Goal: Task Accomplishment & Management: Use online tool/utility

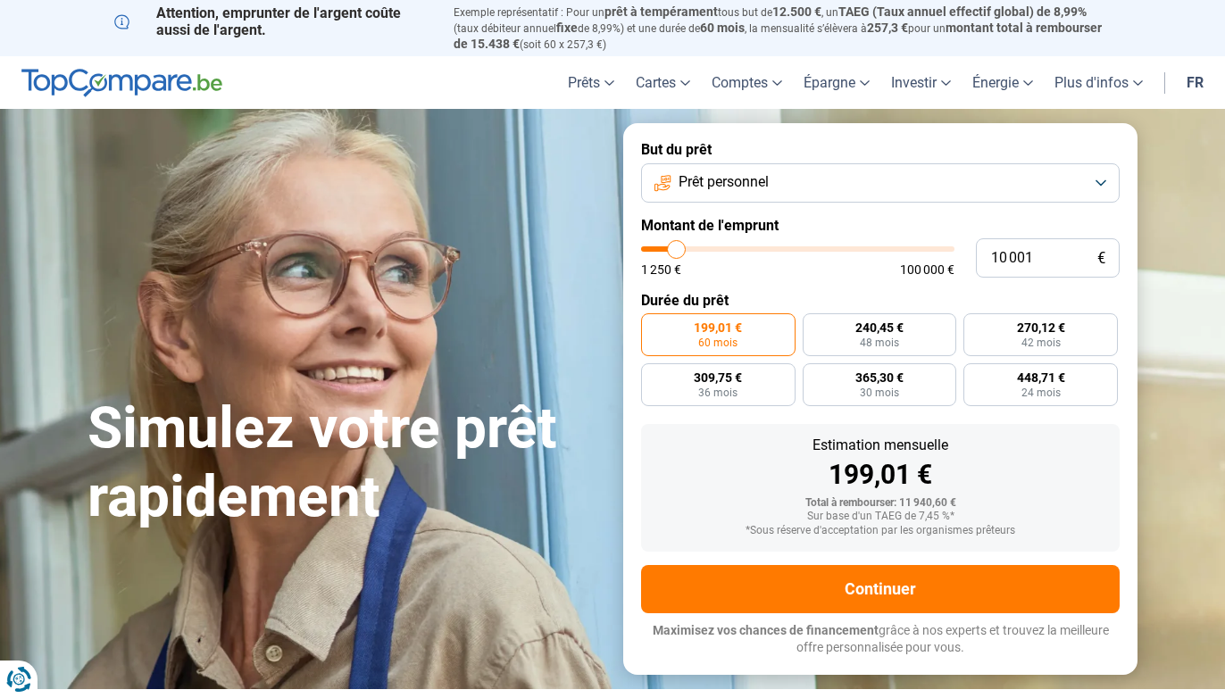
type input "8 250"
type input "8250"
type input "8 750"
type input "8750"
type input "9 000"
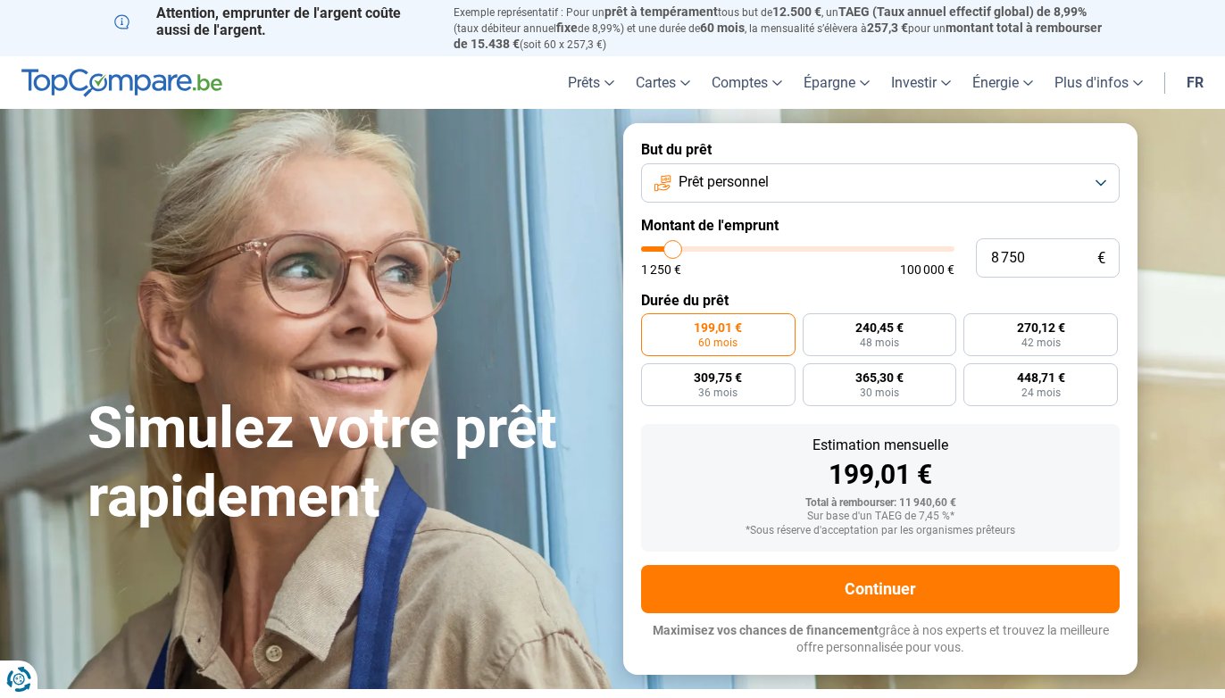
type input "9000"
type input "9 250"
type input "9250"
type input "9 500"
type input "9500"
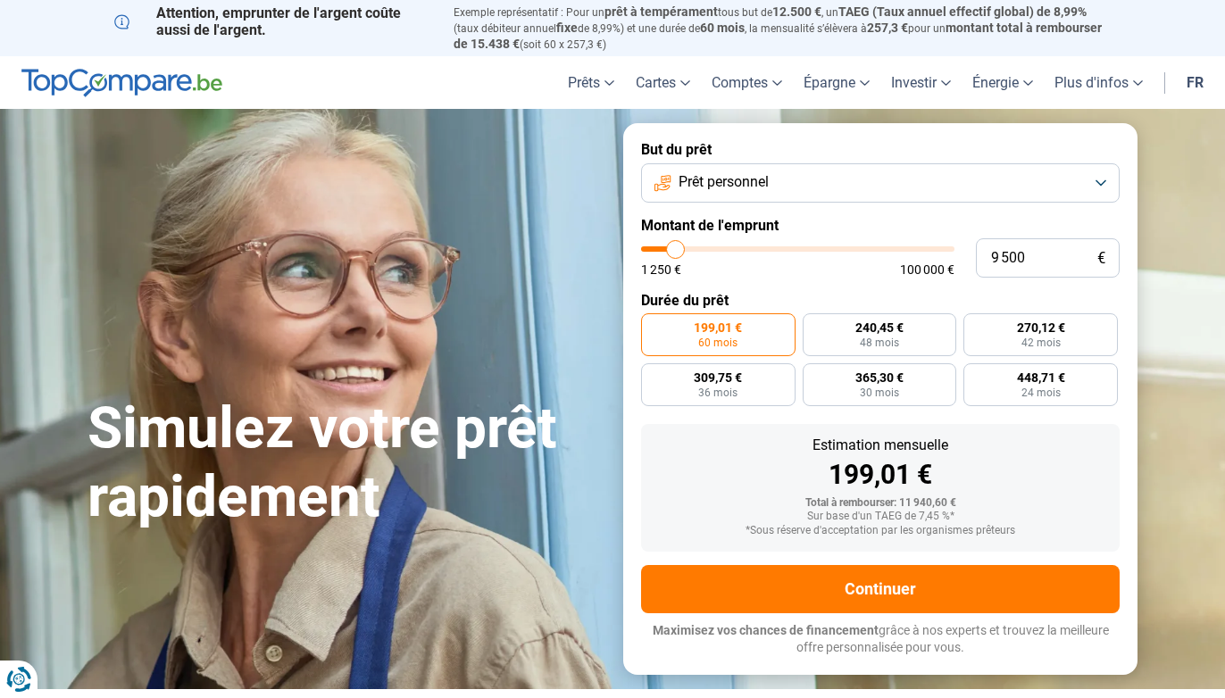
type input "10 250"
type input "10250"
type input "10 500"
type input "10500"
type input "10 750"
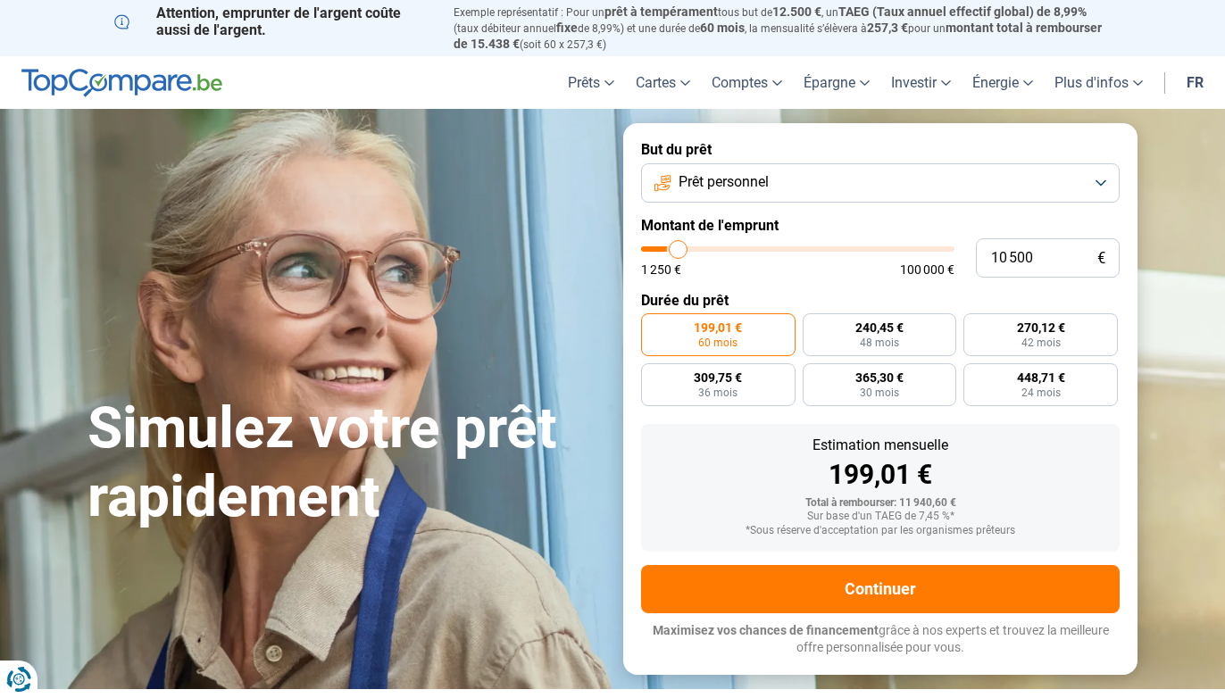
type input "10750"
type input "11 250"
type input "11250"
type input "12 000"
type input "12000"
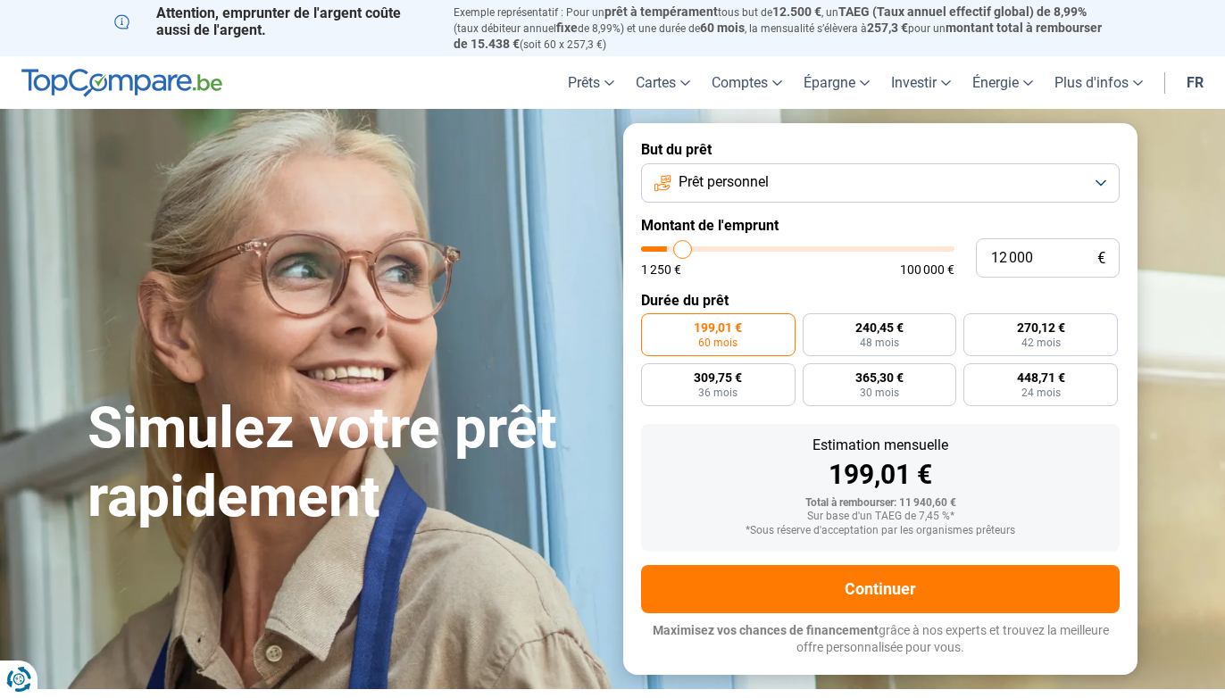
type input "12 250"
type input "12250"
type input "12 750"
type input "12750"
type input "13 500"
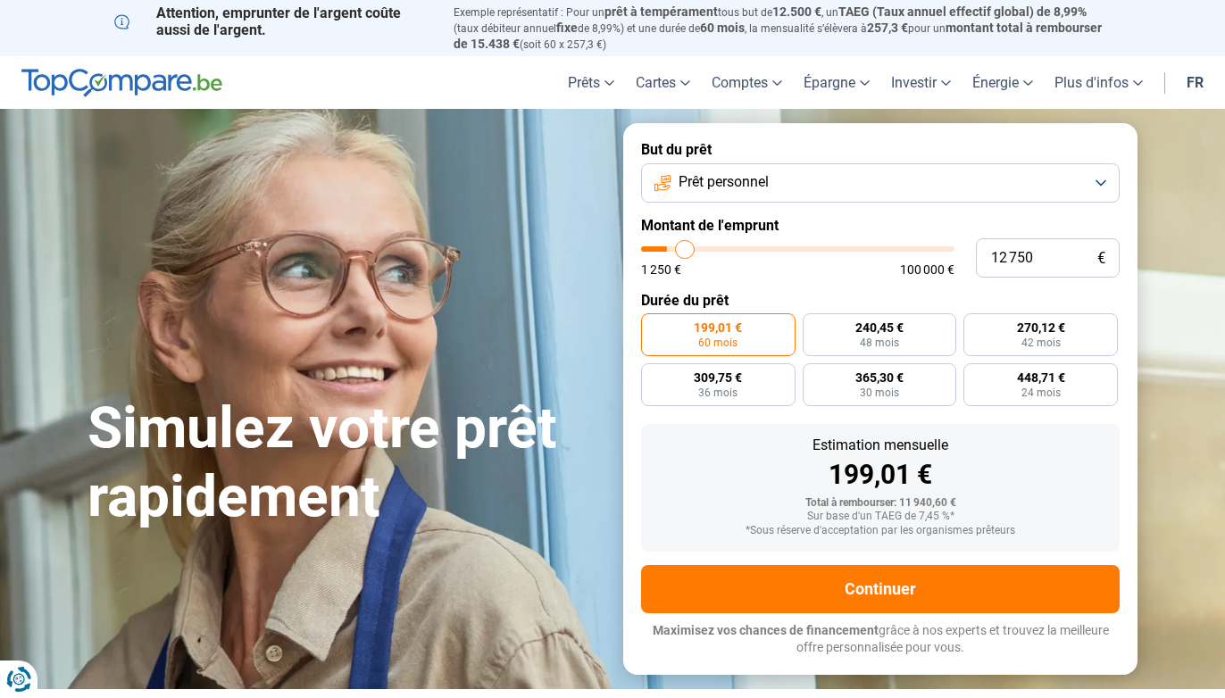
type input "13500"
type input "13 750"
type input "13750"
type input "14 250"
type input "14250"
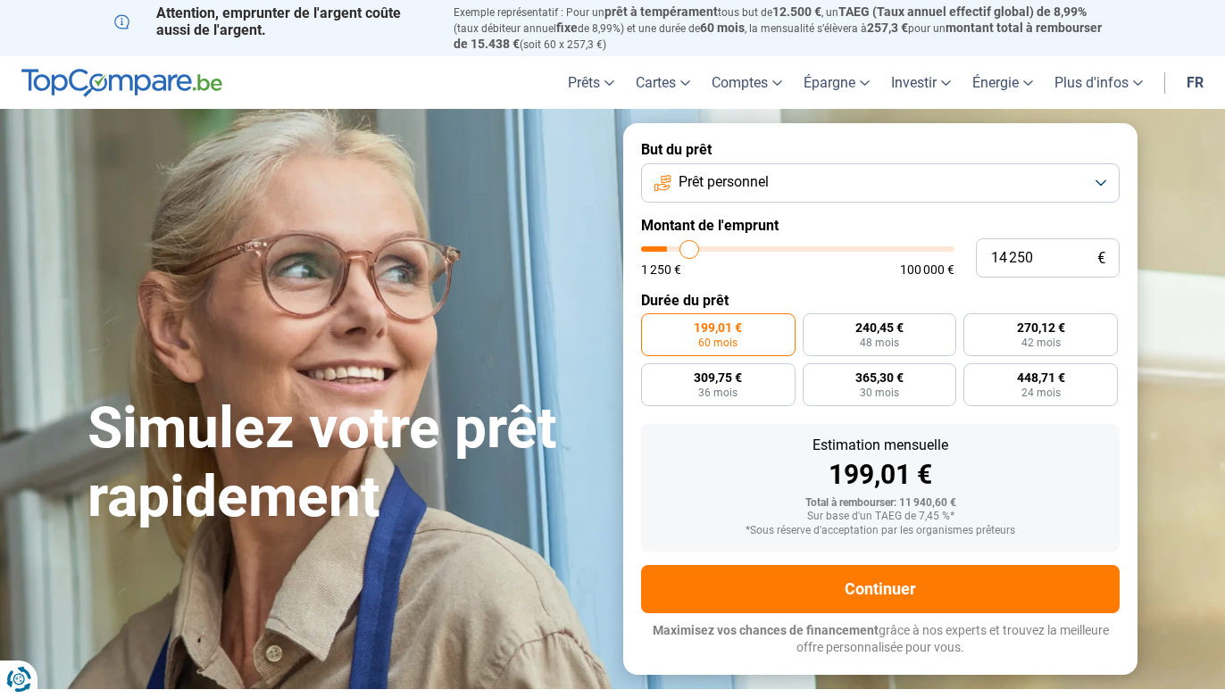
type input "14 750"
type input "14750"
type input "15 250"
type input "15250"
type input "15 500"
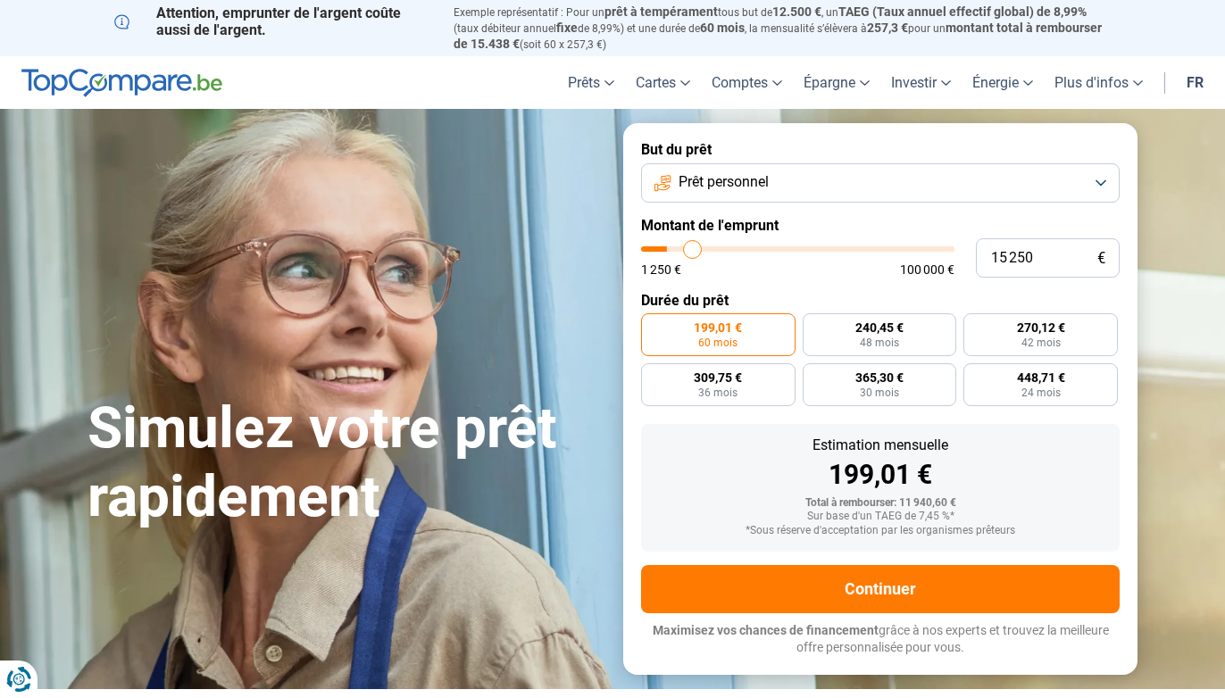
type input "15500"
type input "15 750"
type input "15750"
type input "16 250"
type input "16250"
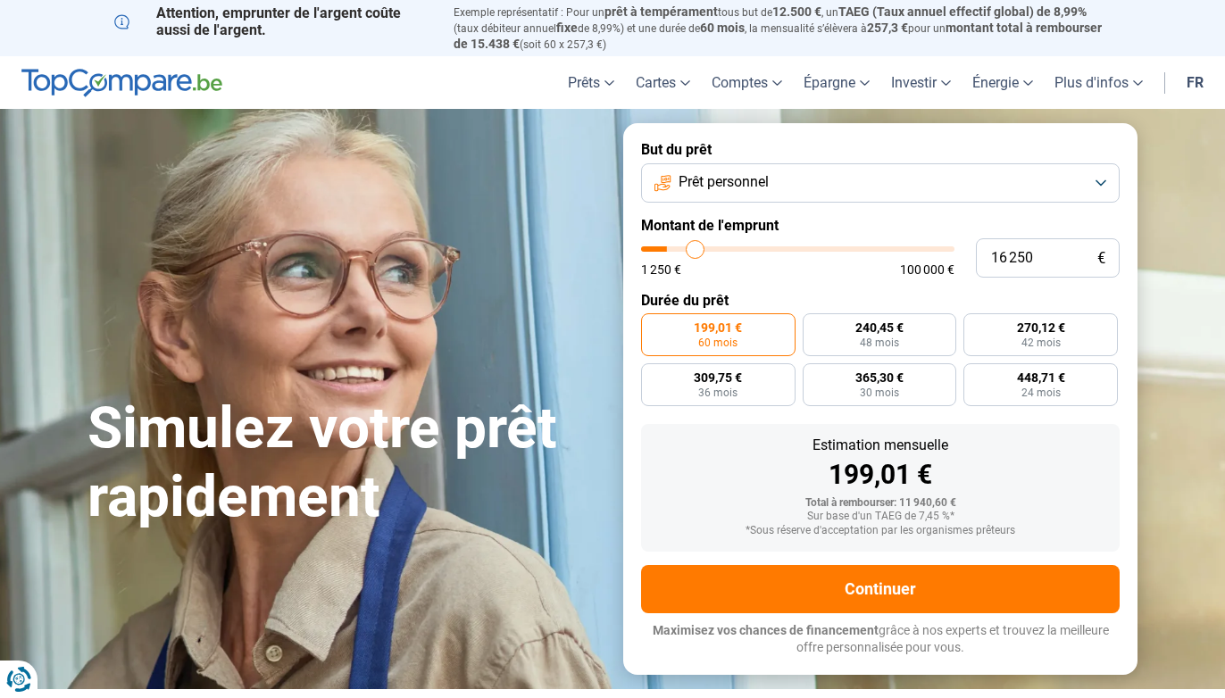
type input "16 500"
type input "16500"
type input "16 750"
type input "16750"
type input "17 000"
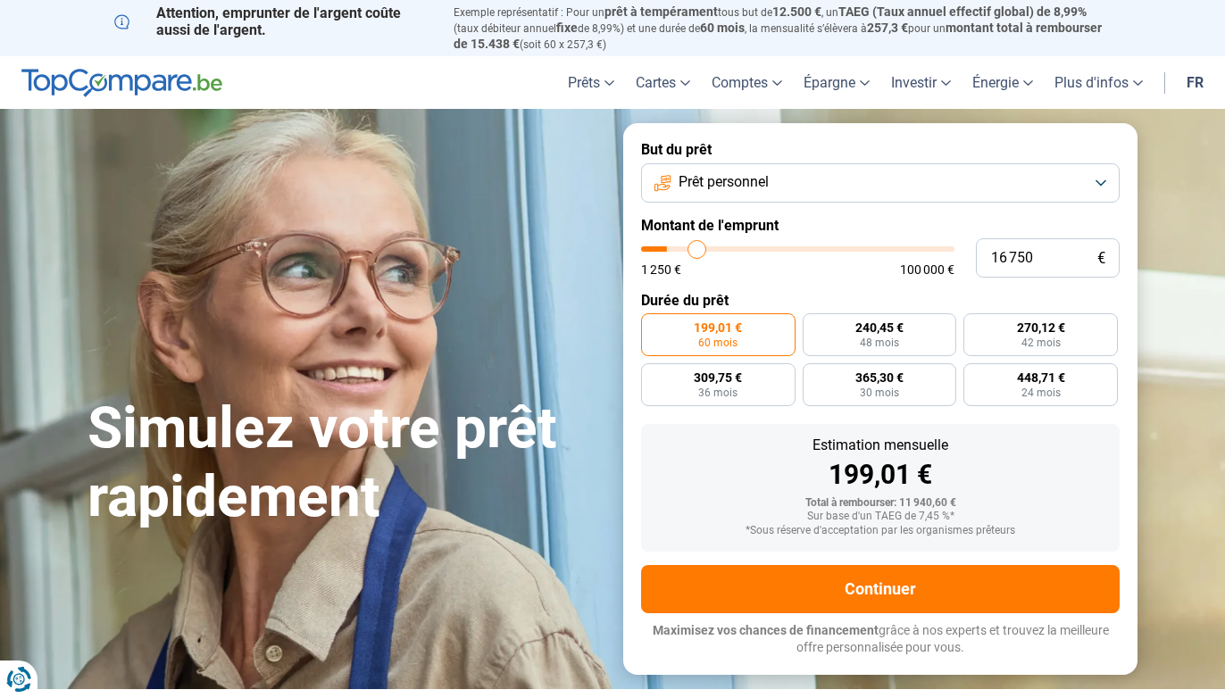
type input "17000"
type input "17 250"
type input "17250"
type input "17 750"
type input "17750"
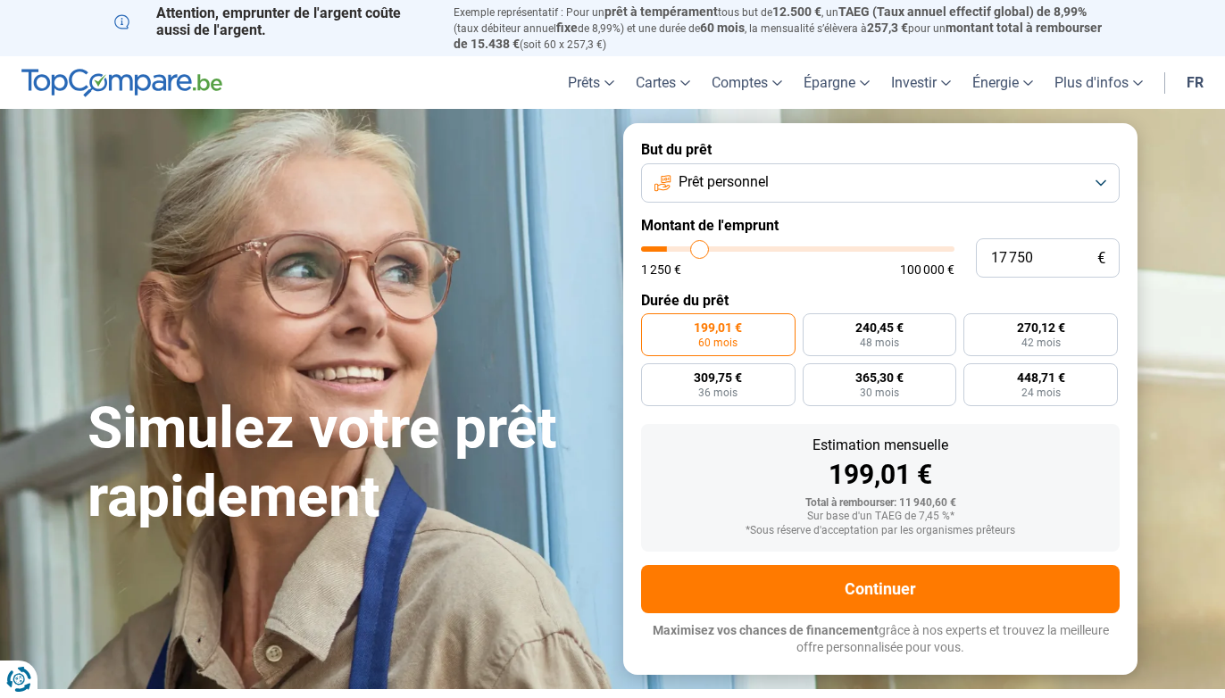
type input "18 000"
type input "18000"
type input "18 250"
type input "18250"
type input "18 500"
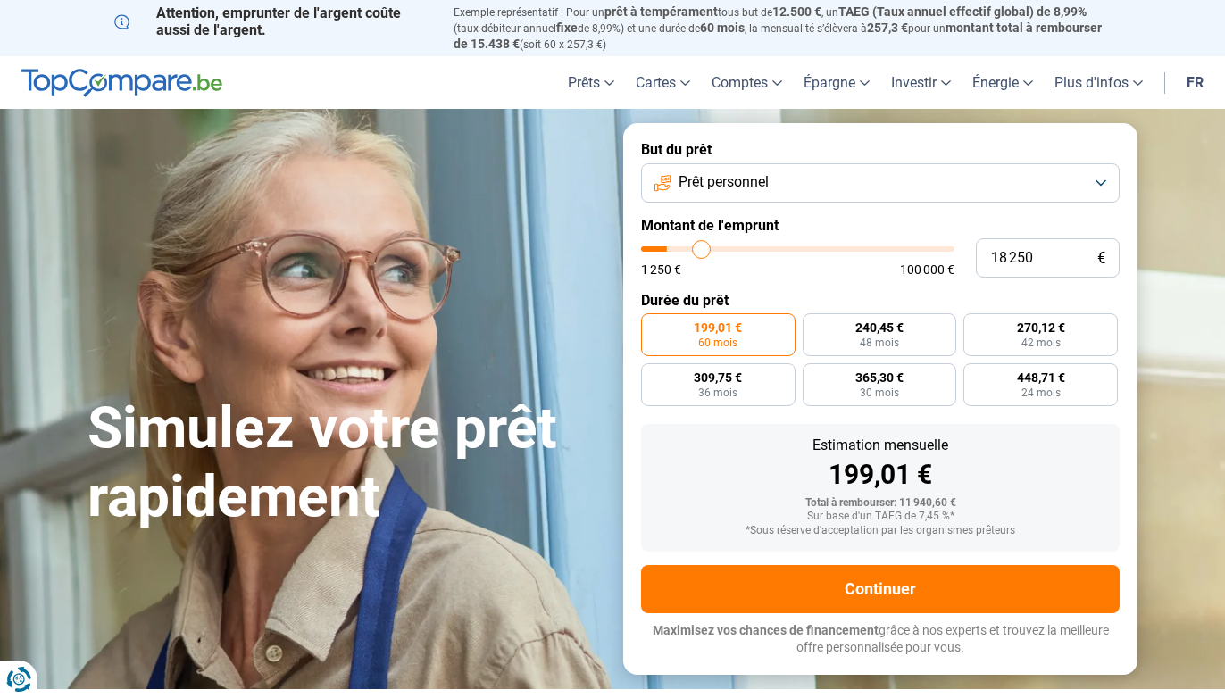
type input "18500"
type input "18 750"
type input "18750"
type input "19 500"
type input "19500"
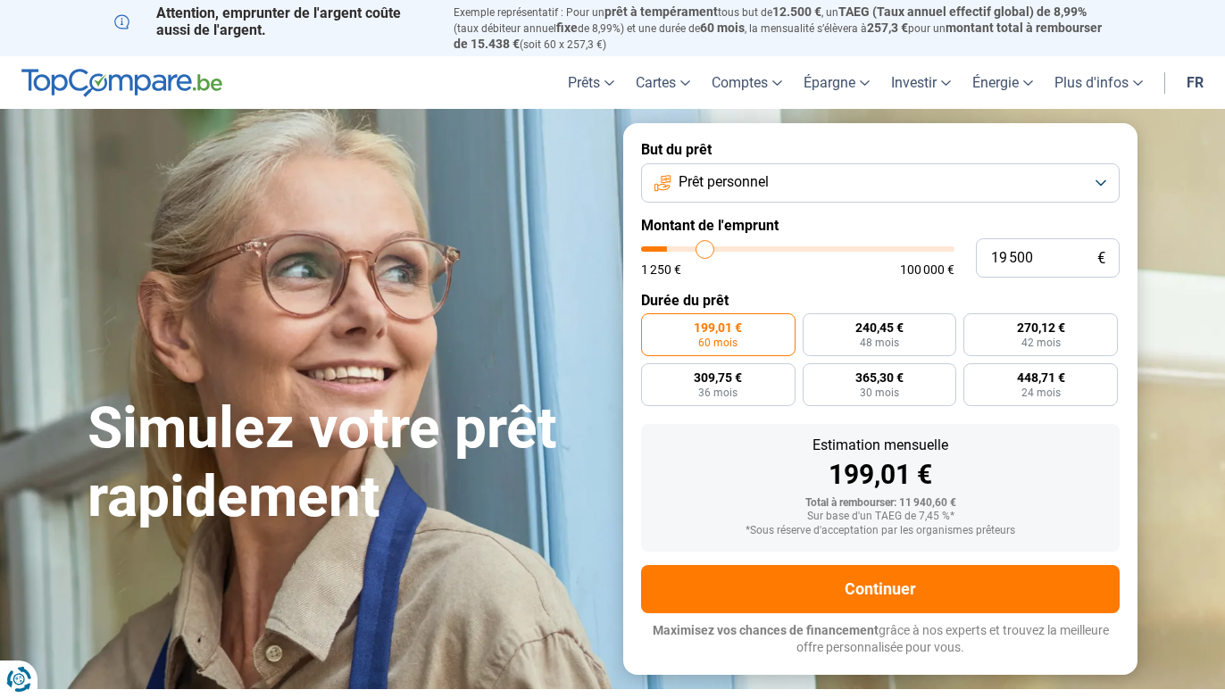
type input "19 750"
type input "19750"
type input "20 500"
type input "20500"
type input "21 000"
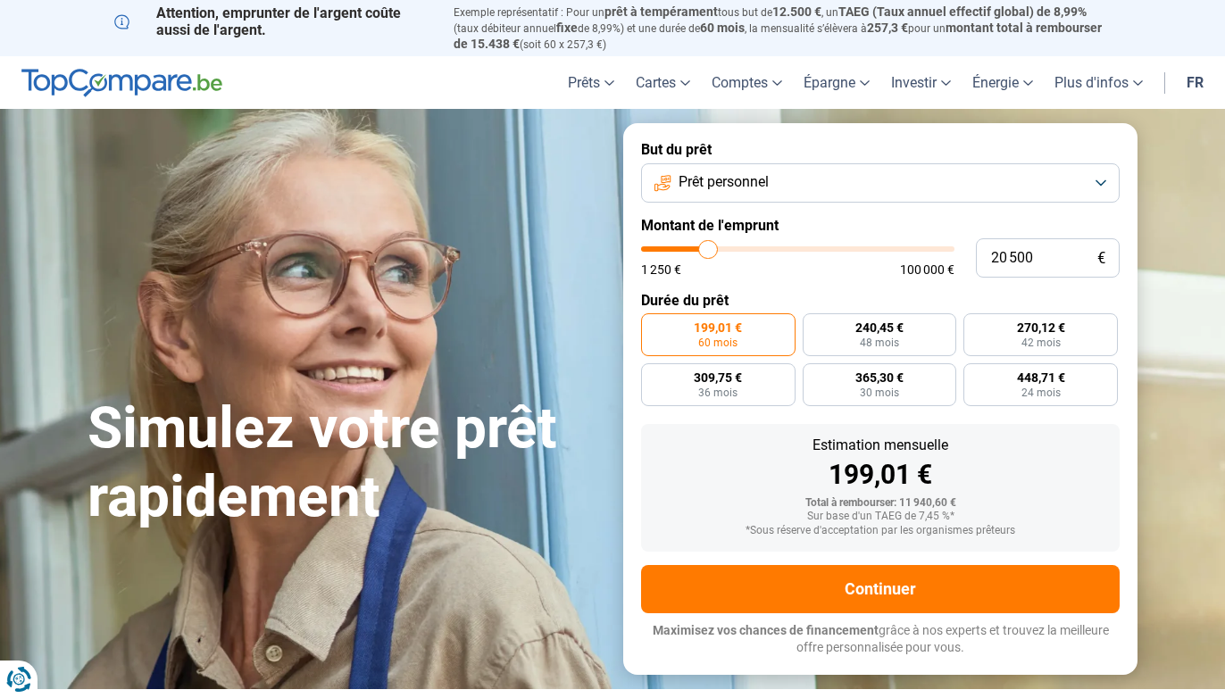
type input "21000"
type input "21 250"
type input "21250"
type input "21 500"
type input "21500"
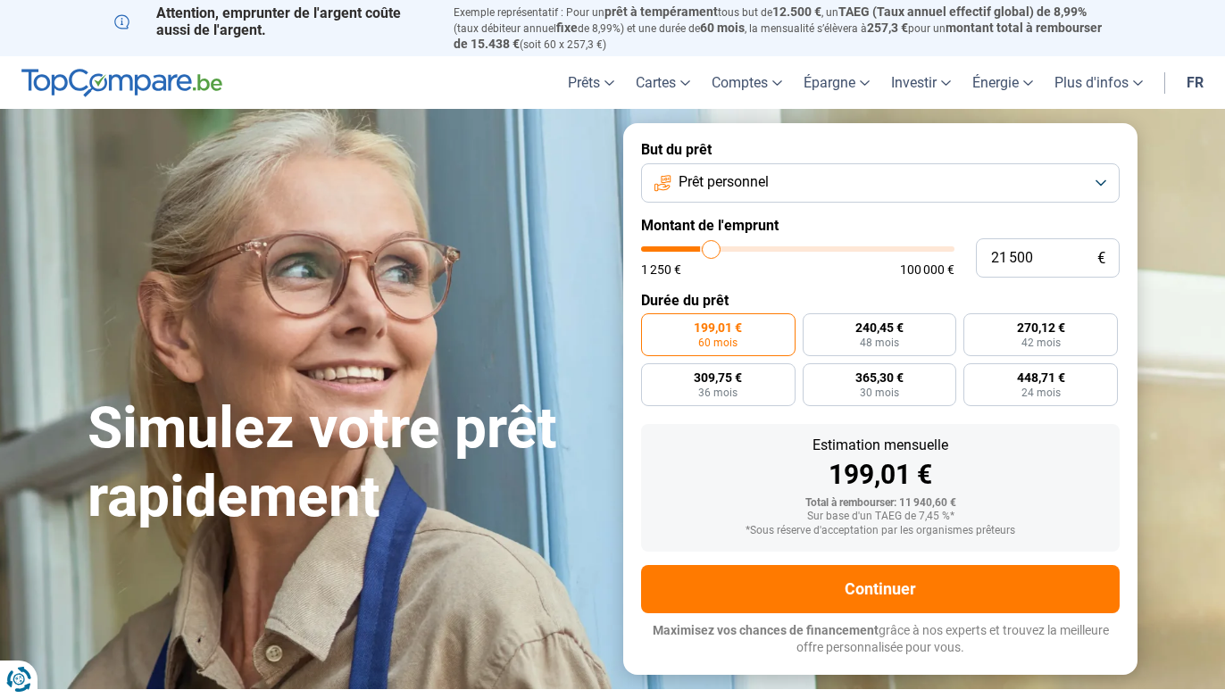
type input "22 250"
type input "22250"
type input "22 500"
type input "22500"
type input "22 750"
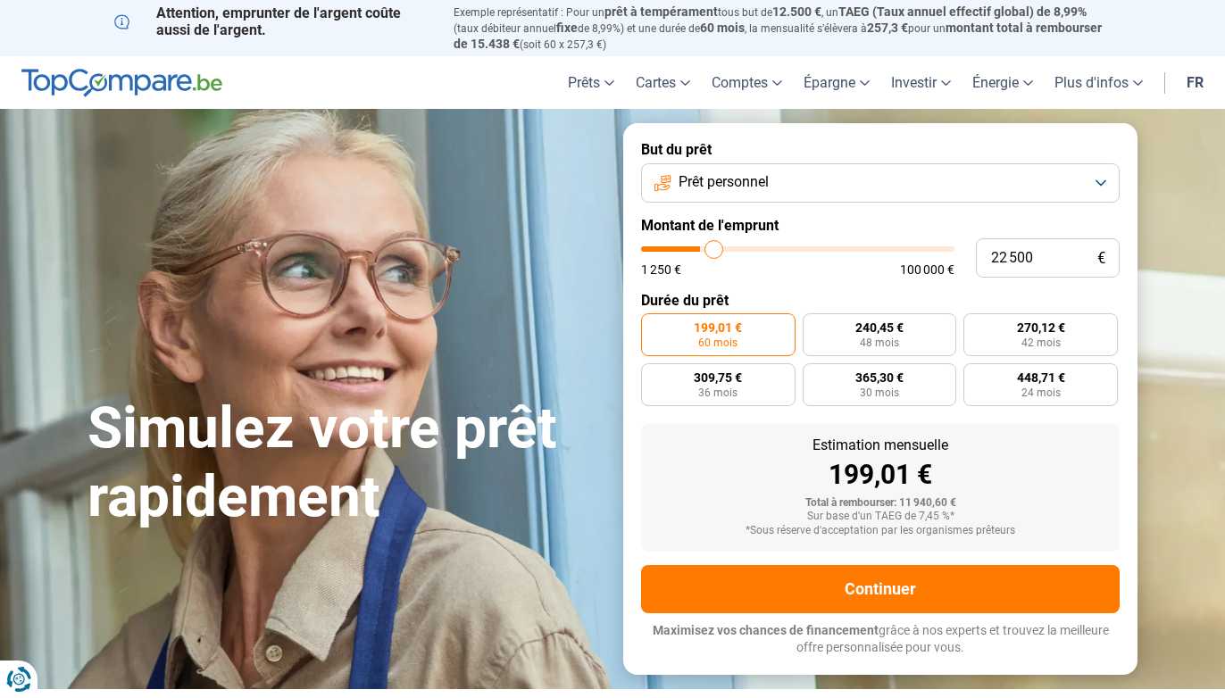
type input "22750"
type input "23 500"
type input "23500"
type input "23 750"
type input "23750"
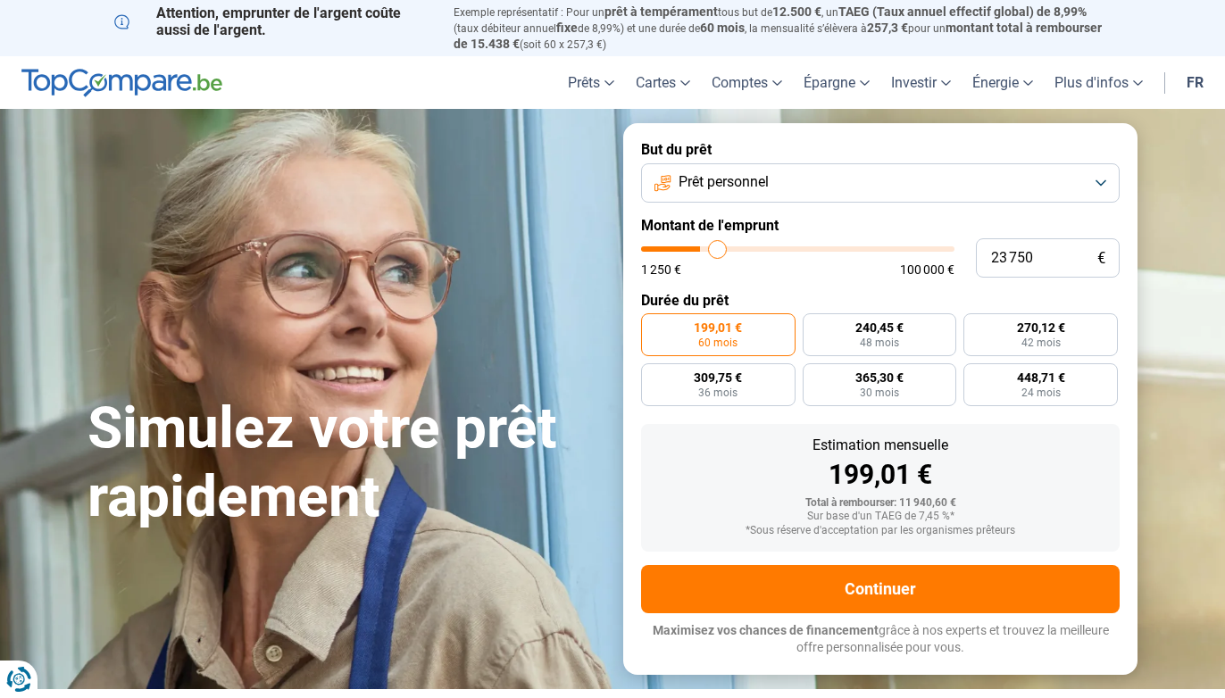
type input "24 000"
type input "24000"
type input "24 250"
type input "24250"
type input "24 500"
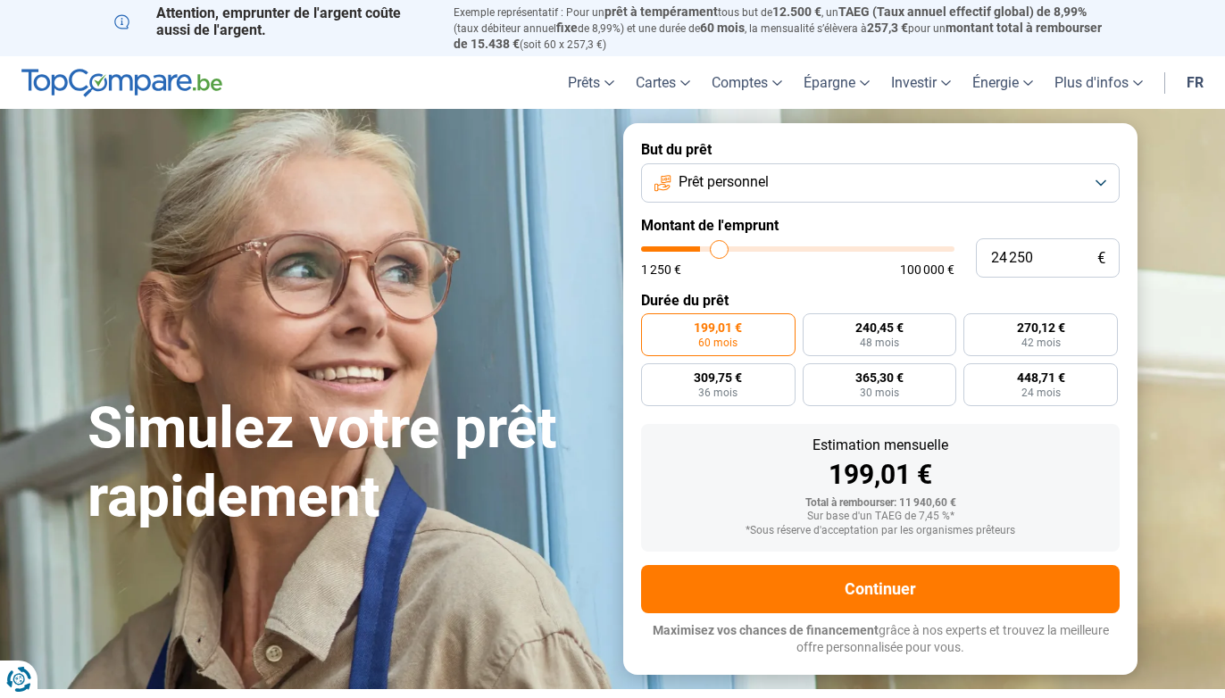
type input "24500"
type input "25 000"
type input "25000"
type input "25 500"
type input "25500"
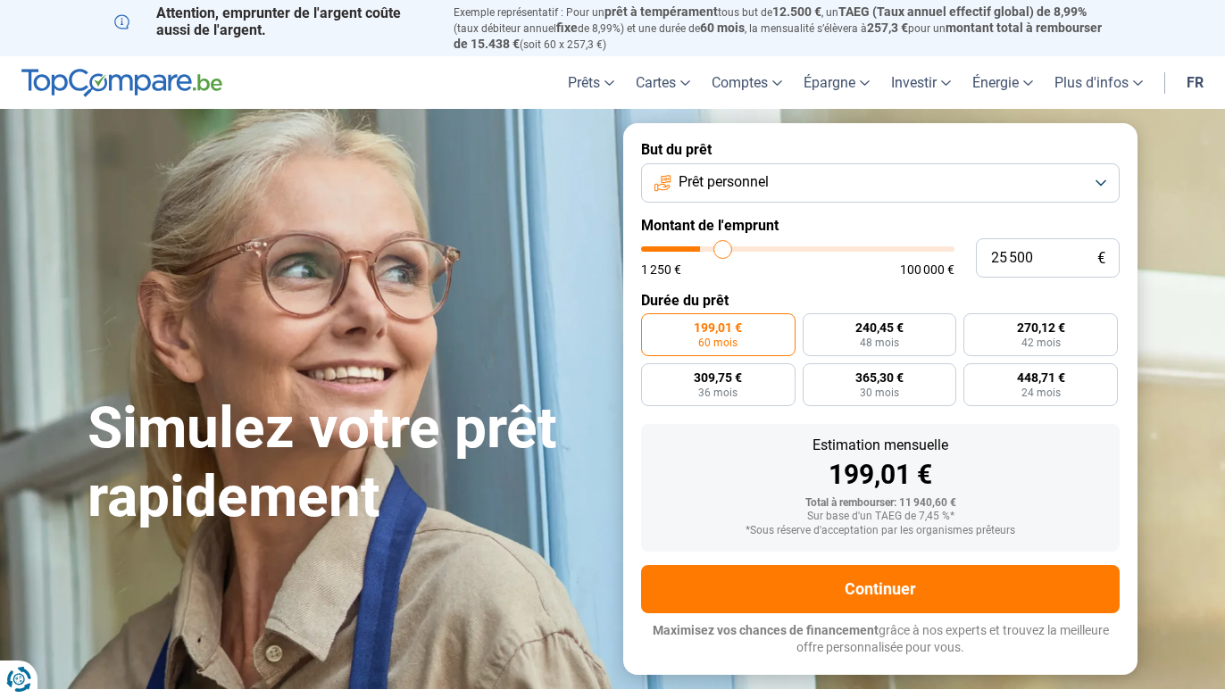
type input "25 750"
type input "25750"
type input "26 000"
type input "26000"
type input "26 500"
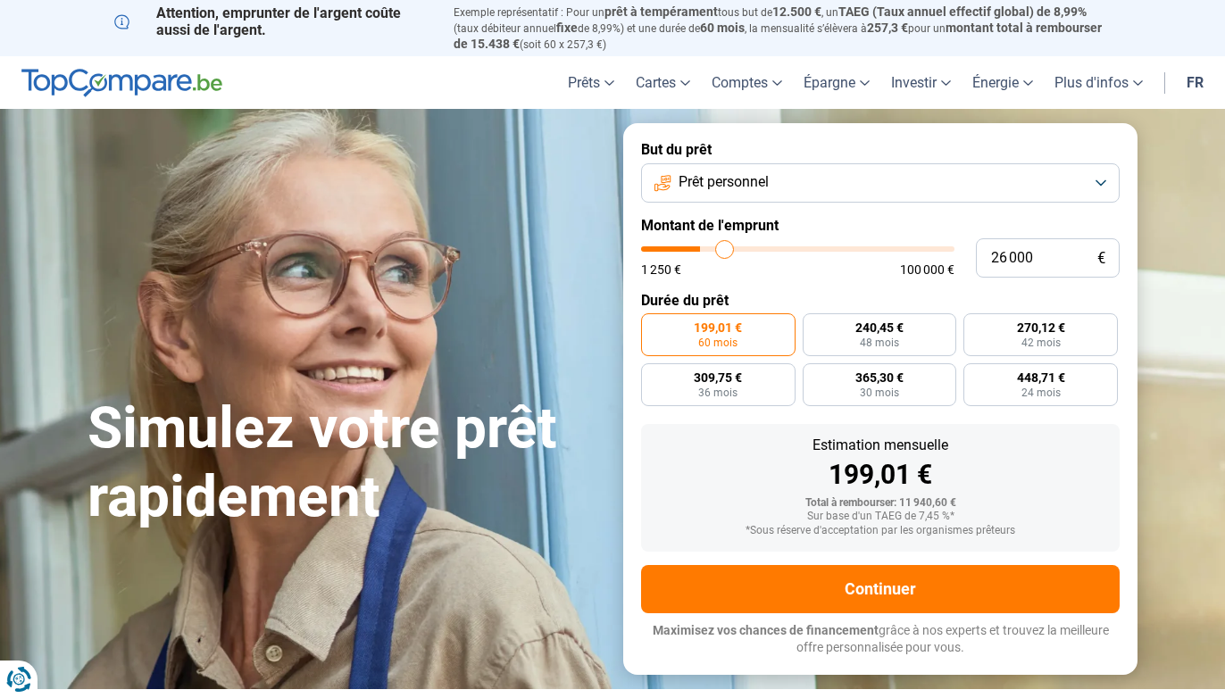
type input "26500"
type input "26 750"
type input "26750"
type input "27 000"
type input "27000"
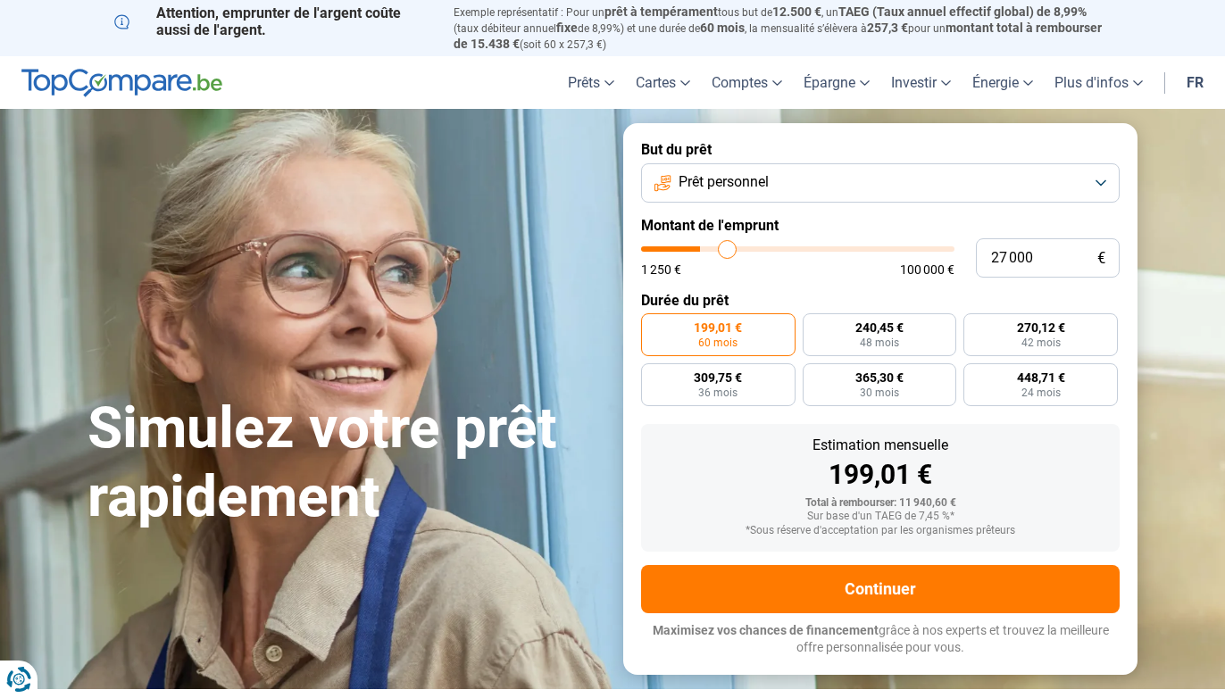
type input "27 250"
type input "27250"
type input "27 500"
type input "27500"
type input "28 000"
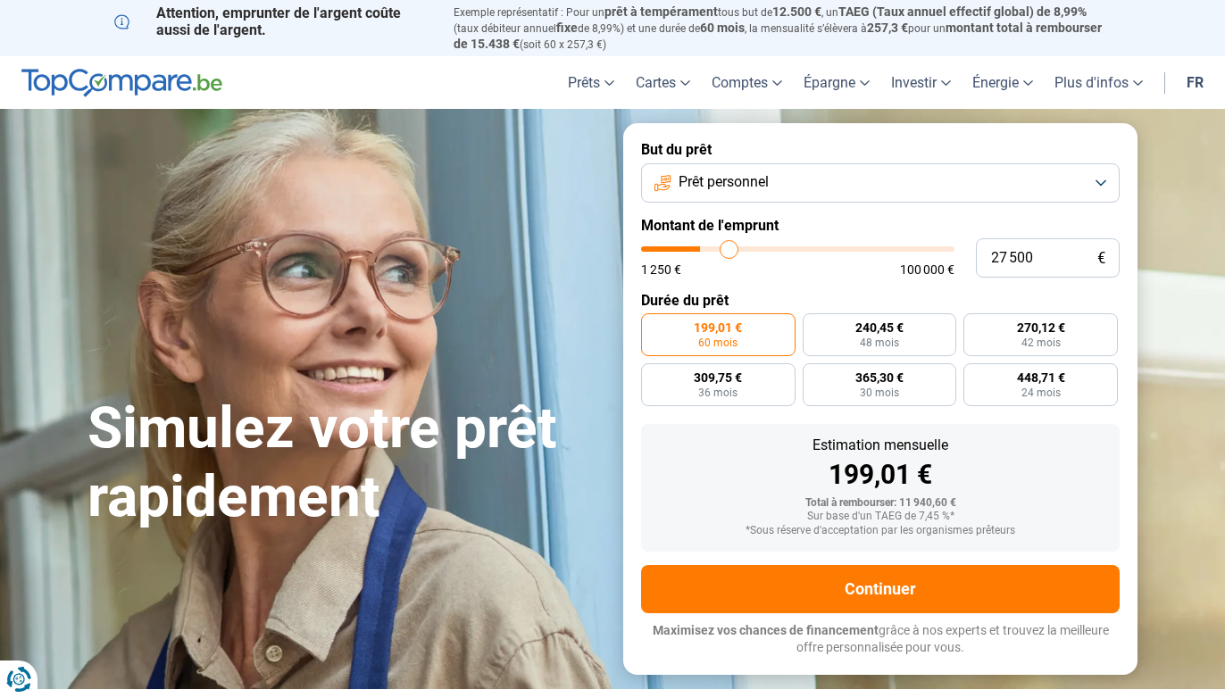
type input "28000"
type input "28 250"
type input "28250"
type input "28 500"
type input "28500"
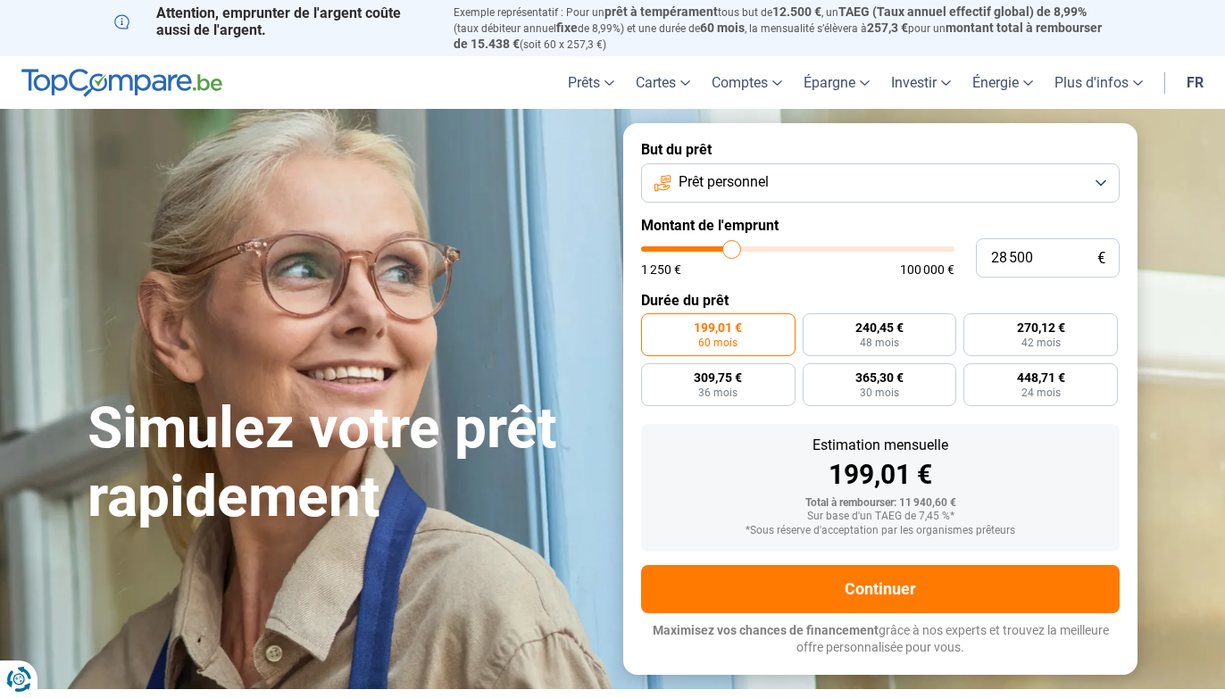
type input "28 750"
type input "28750"
type input "29 000"
type input "29000"
type input "29 500"
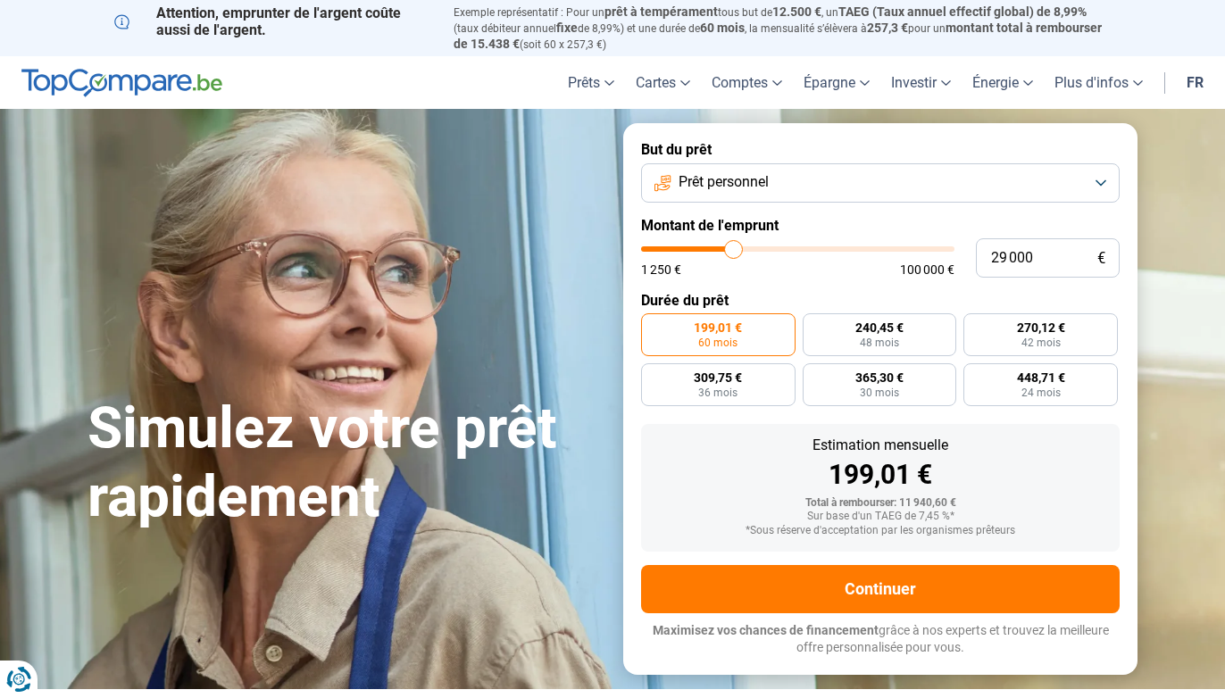
type input "29500"
type input "29 750"
type input "29750"
type input "30 000"
type input "30000"
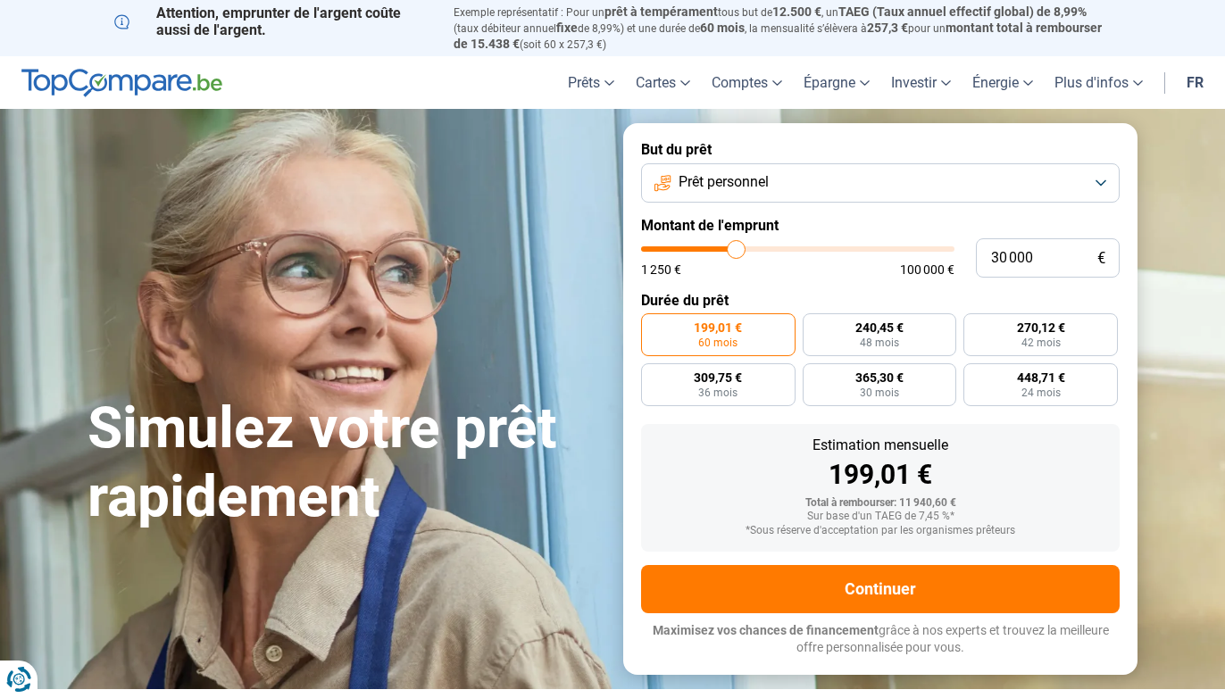
type input "30 250"
type input "30250"
type input "30 500"
type input "30500"
type input "31 000"
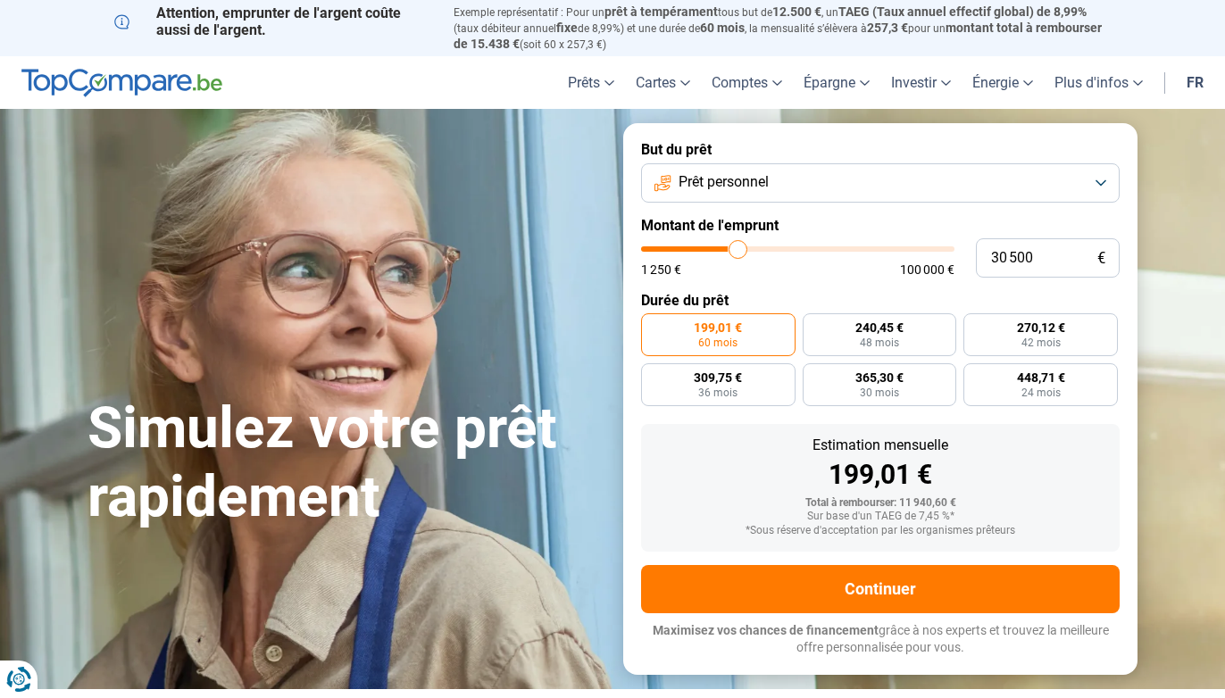
type input "31000"
type input "31 250"
type input "31250"
type input "31 500"
type input "31500"
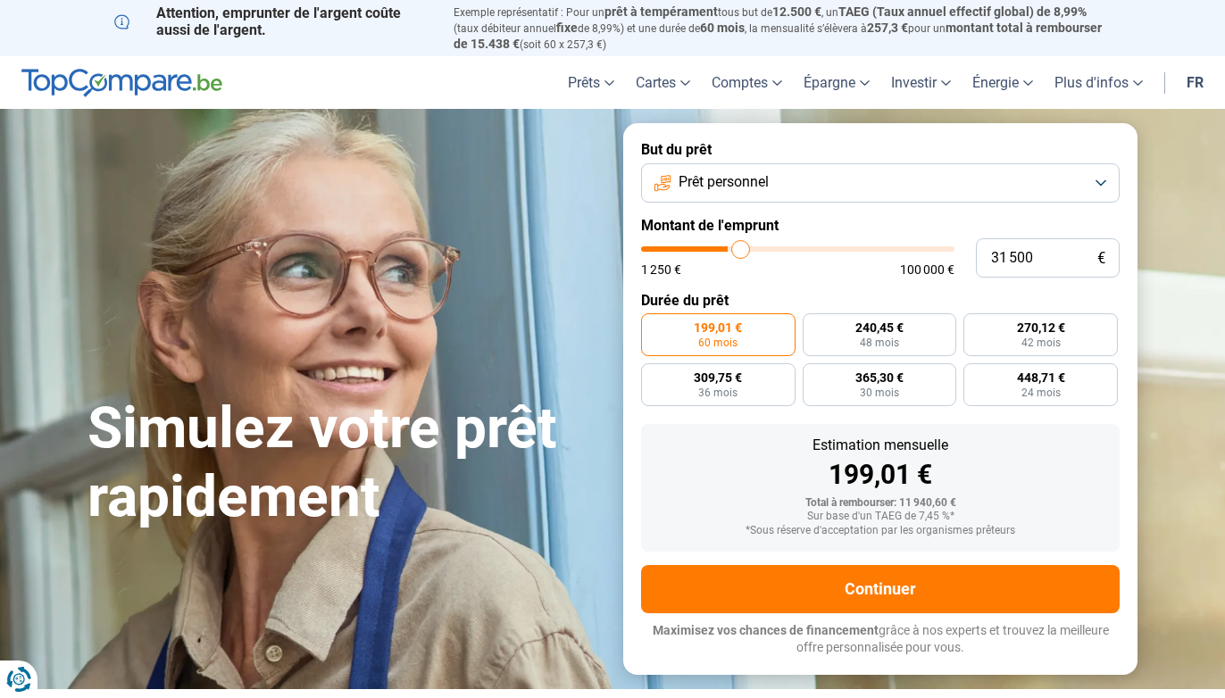
type input "31 750"
type input "31750"
type input "32 000"
type input "32000"
type input "32 500"
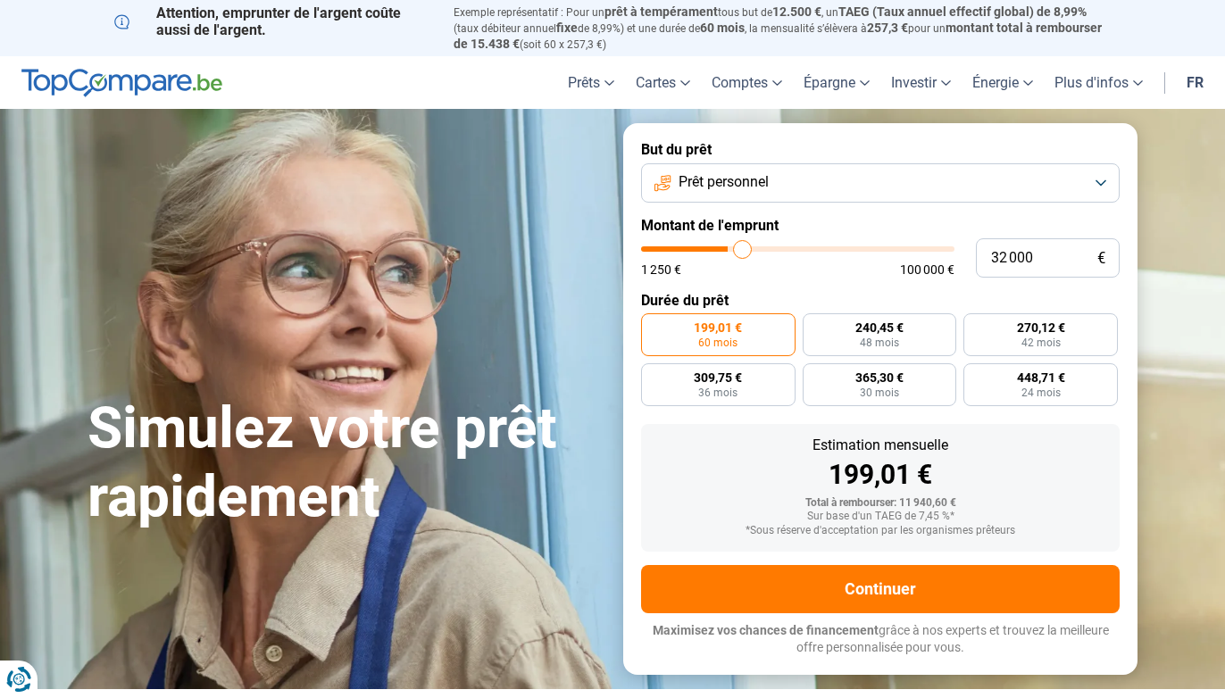
type input "32500"
type input "32 750"
type input "32750"
type input "33 000"
type input "33000"
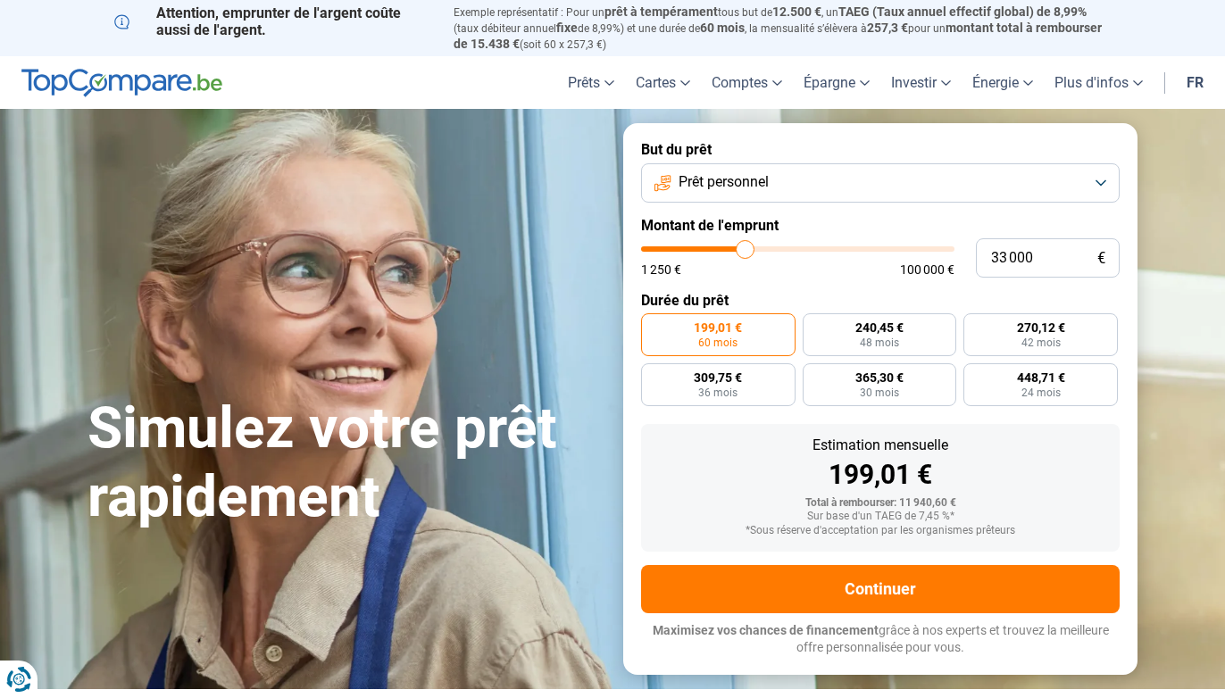
type input "33 250"
type input "33250"
type input "33 500"
type input "33500"
type input "34 000"
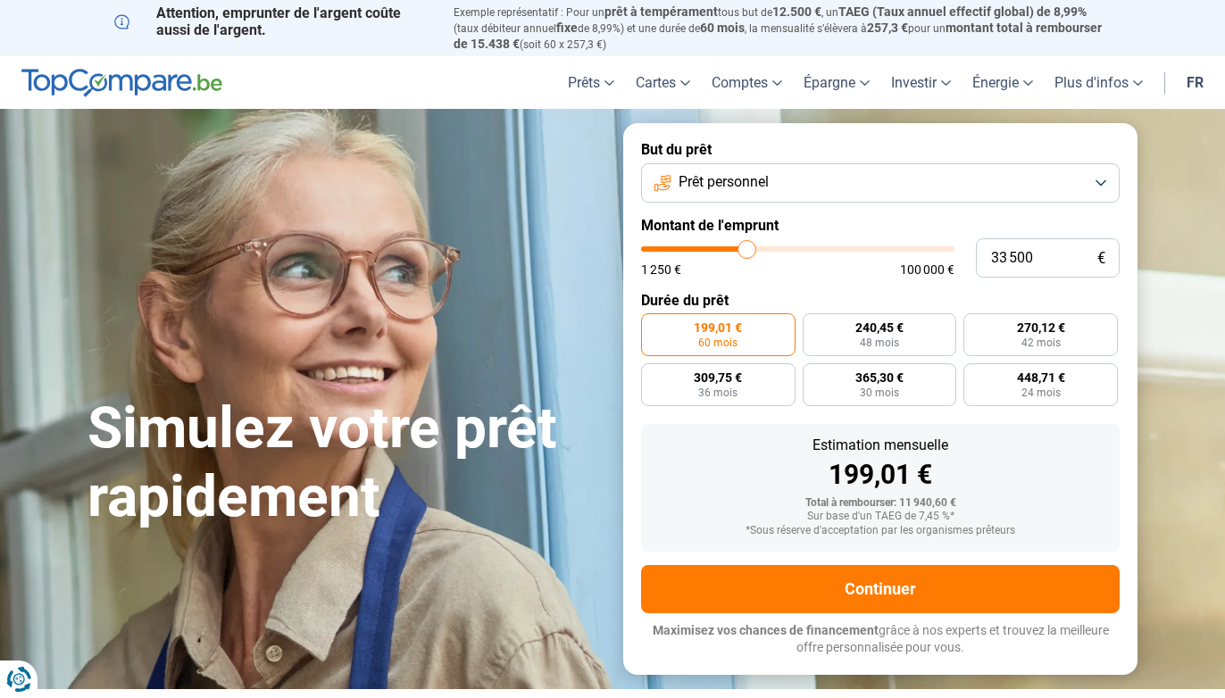
type input "34000"
type input "34 250"
type input "34250"
type input "34 500"
type input "34500"
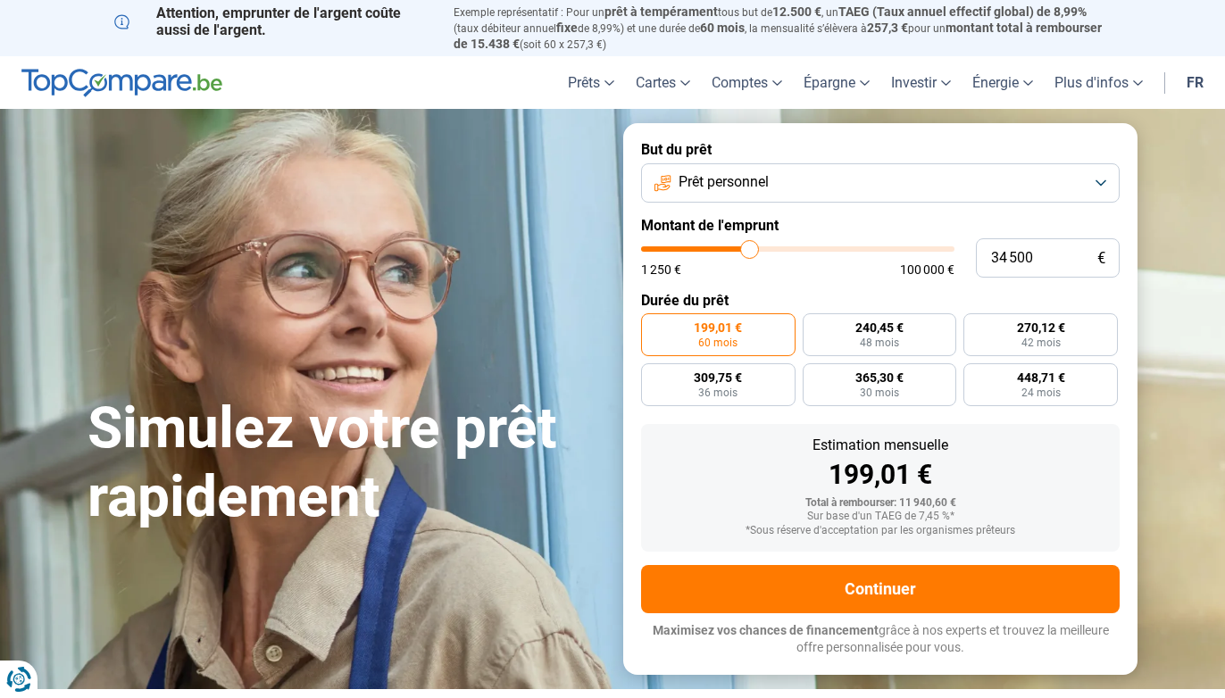
type input "34 750"
type input "34750"
type input "35 000"
type input "35000"
type input "35 500"
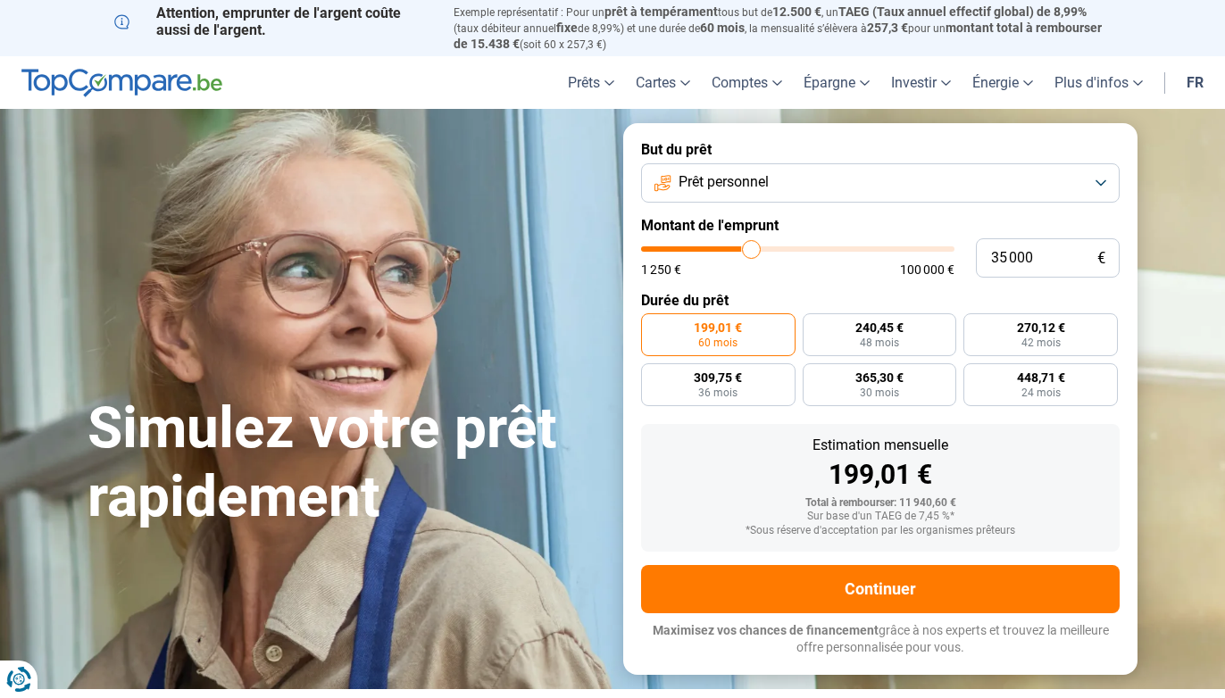
type input "35500"
type input "35 750"
type input "35750"
type input "36 000"
type input "36000"
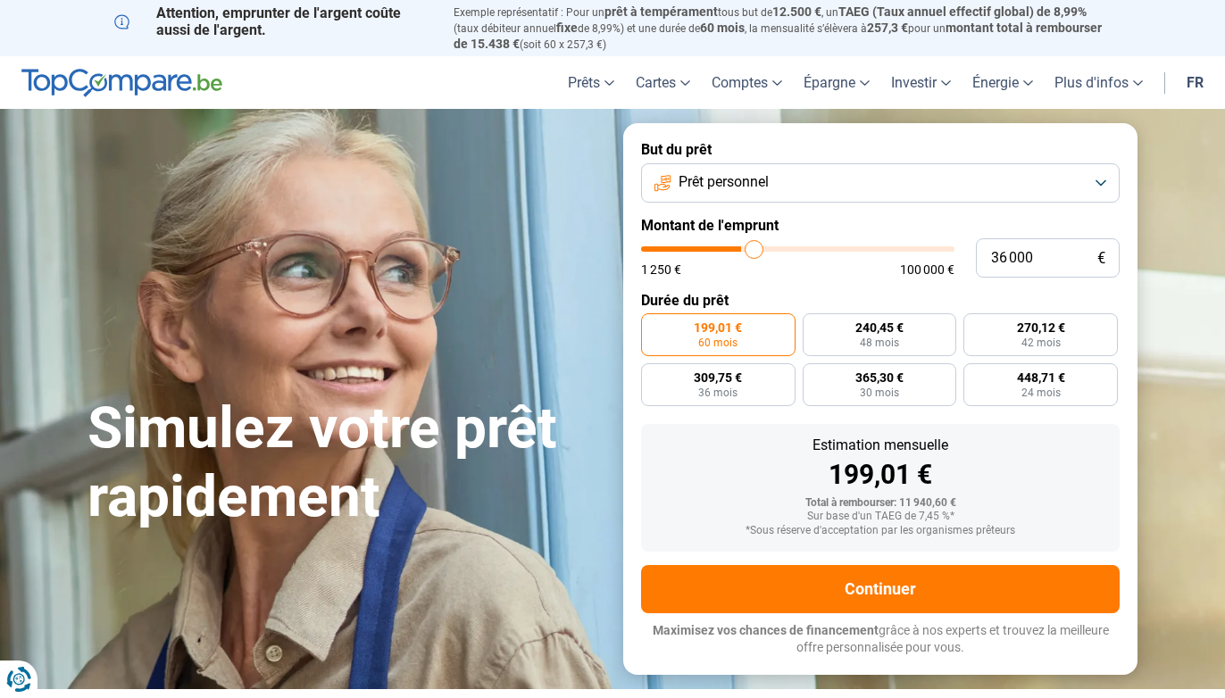
type input "36 250"
type input "36250"
type input "36 500"
type input "36500"
type input "37 000"
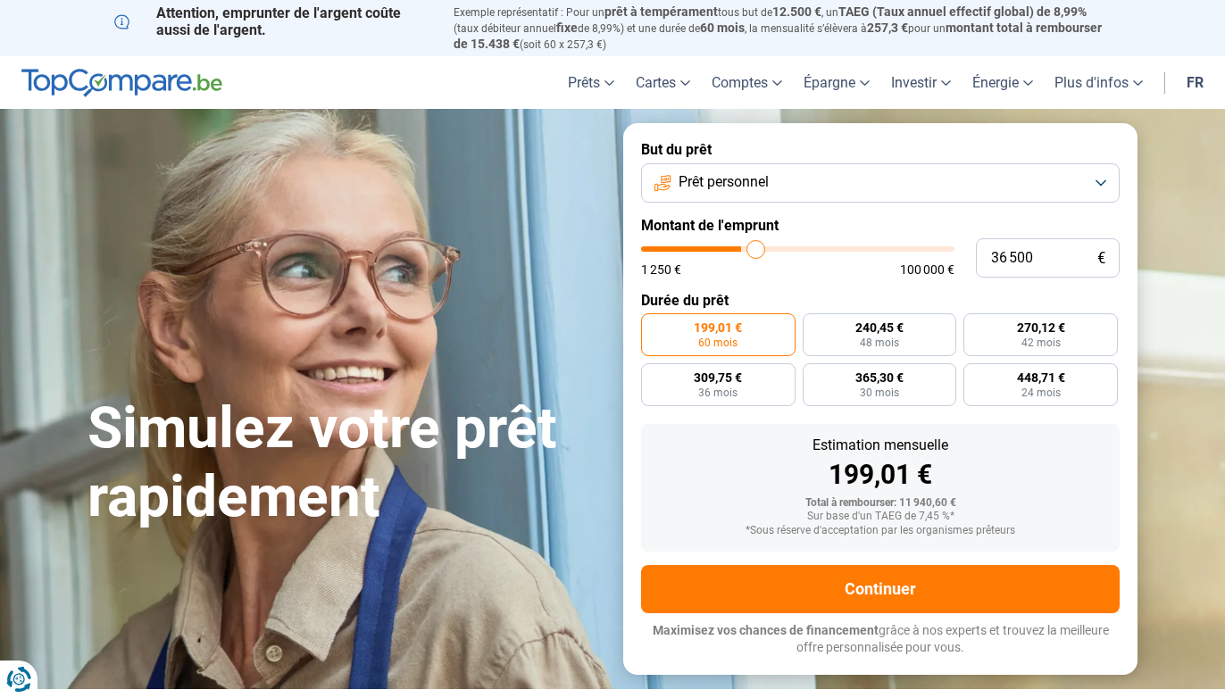
type input "37000"
type input "37 250"
type input "37250"
type input "37 500"
type input "37500"
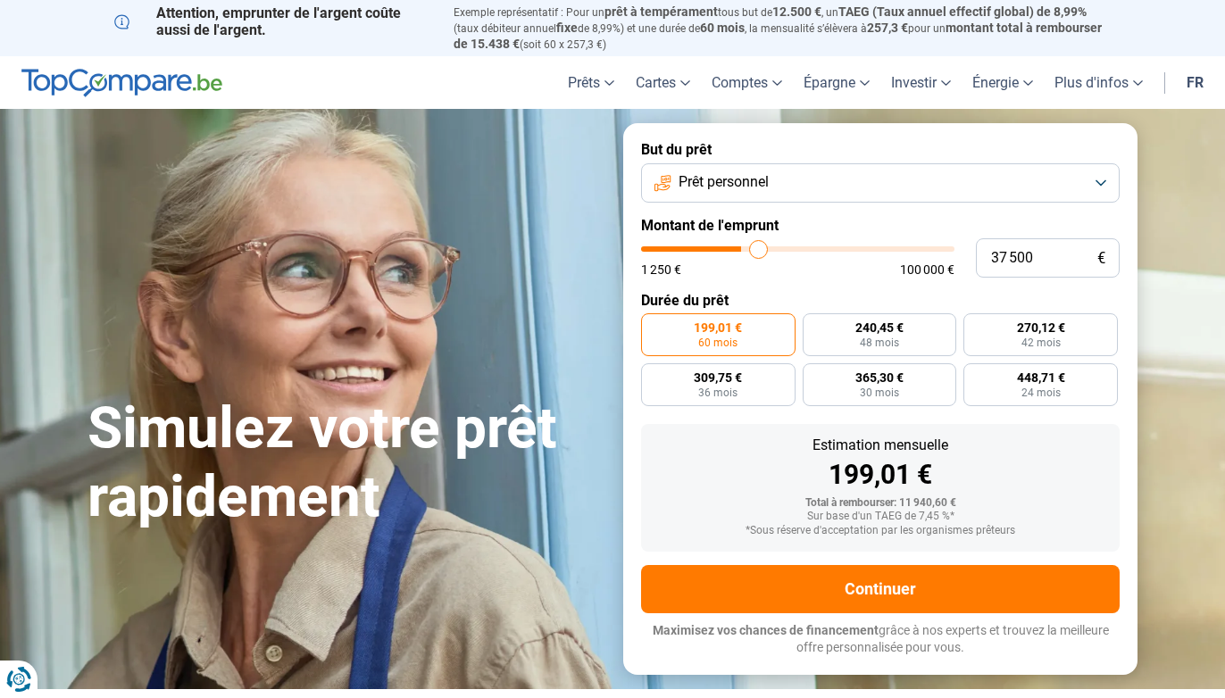
type input "37 750"
type input "37750"
type input "38 000"
type input "38000"
type input "38 500"
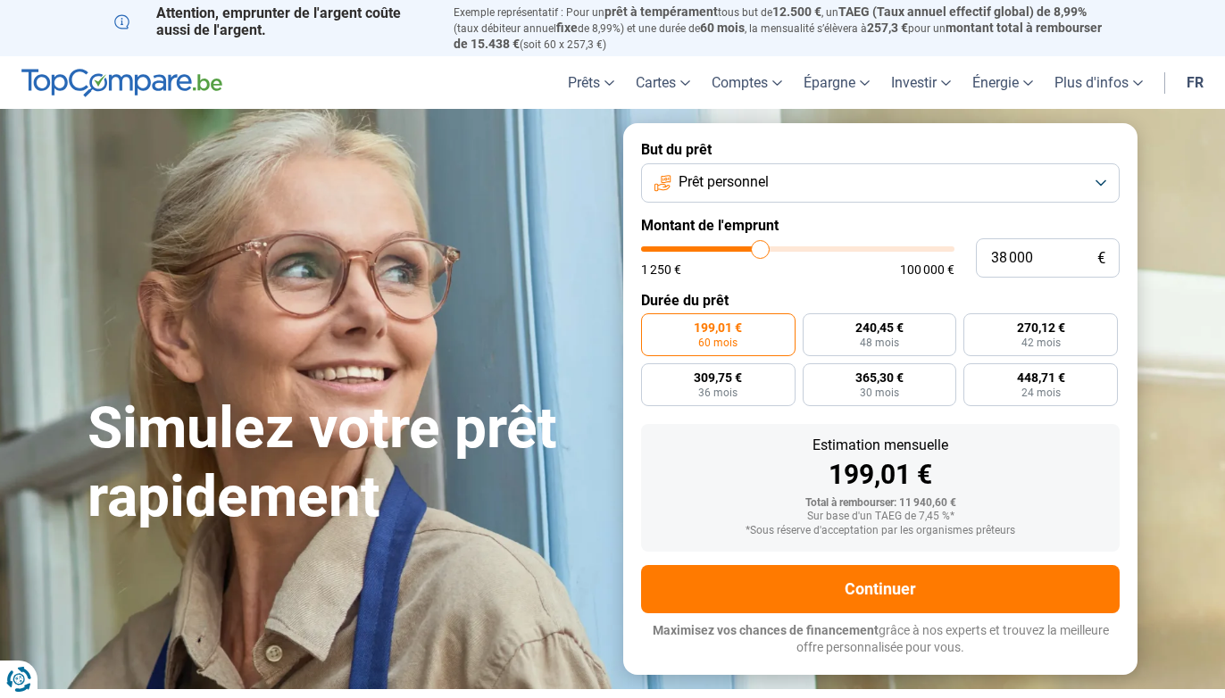
type input "38500"
type input "38 750"
type input "38750"
type input "39 000"
type input "39000"
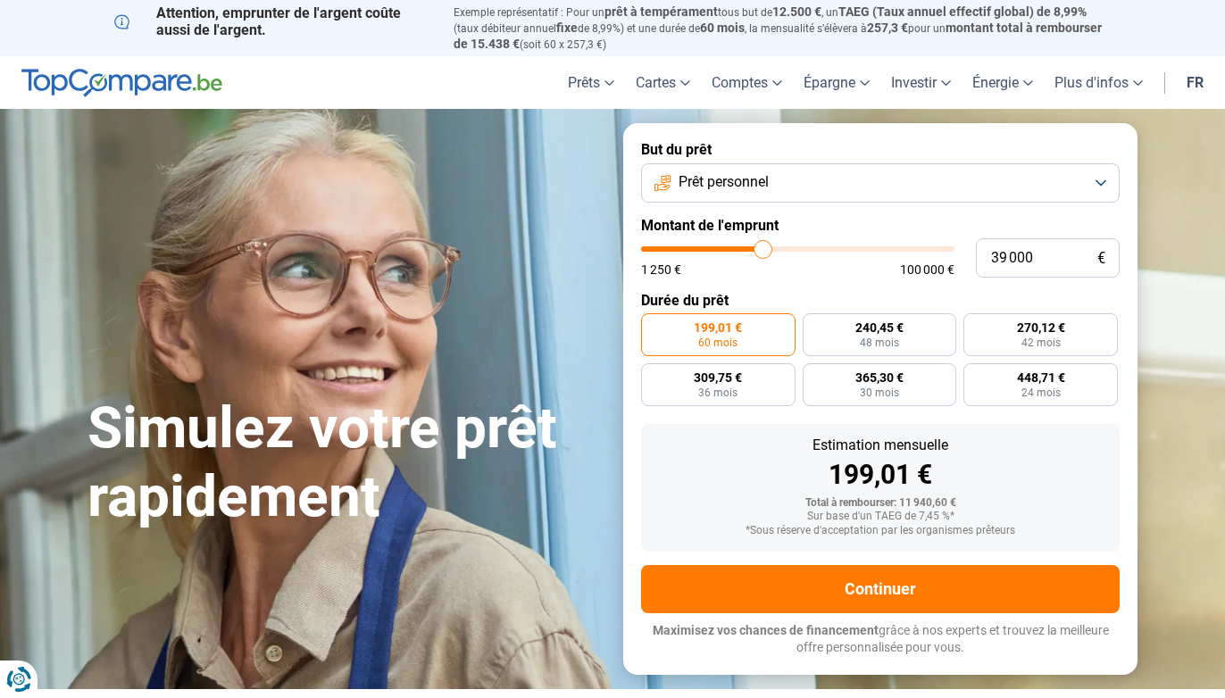
type input "38 750"
type input "38750"
type input "38 000"
drag, startPoint x: 672, startPoint y: 250, endPoint x: 761, endPoint y: 238, distance: 89.3
type input "38000"
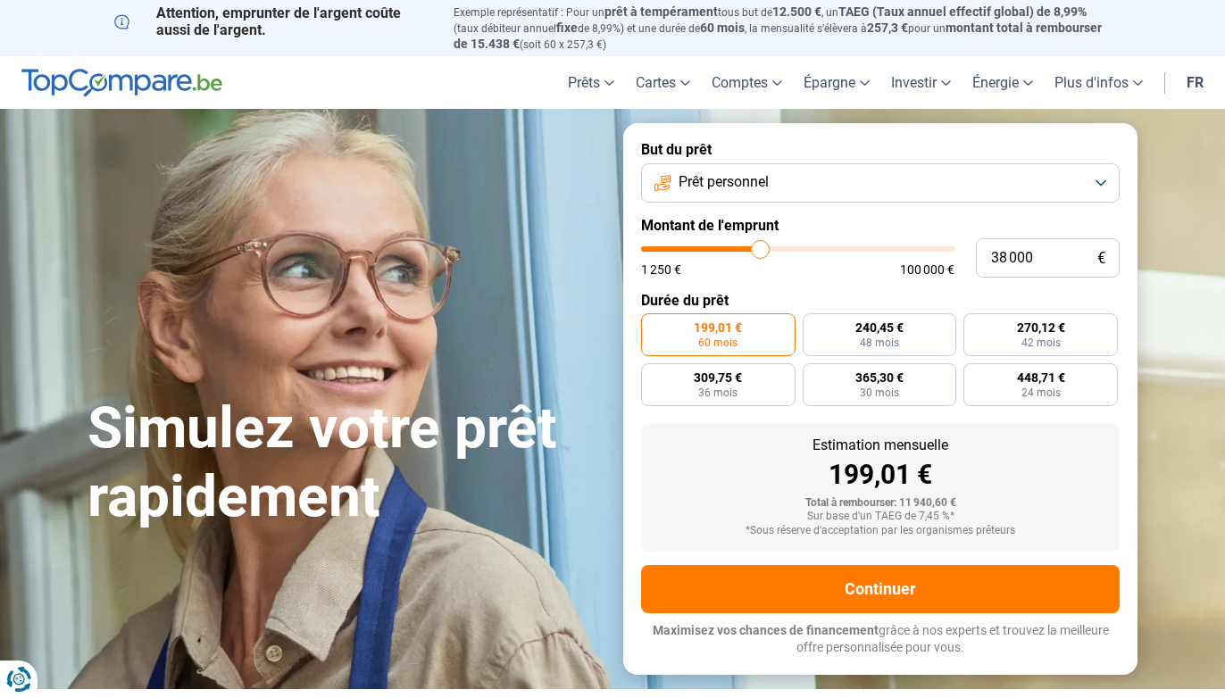
click at [761, 246] on input "range" at bounding box center [797, 248] width 313 height 5
radio input "false"
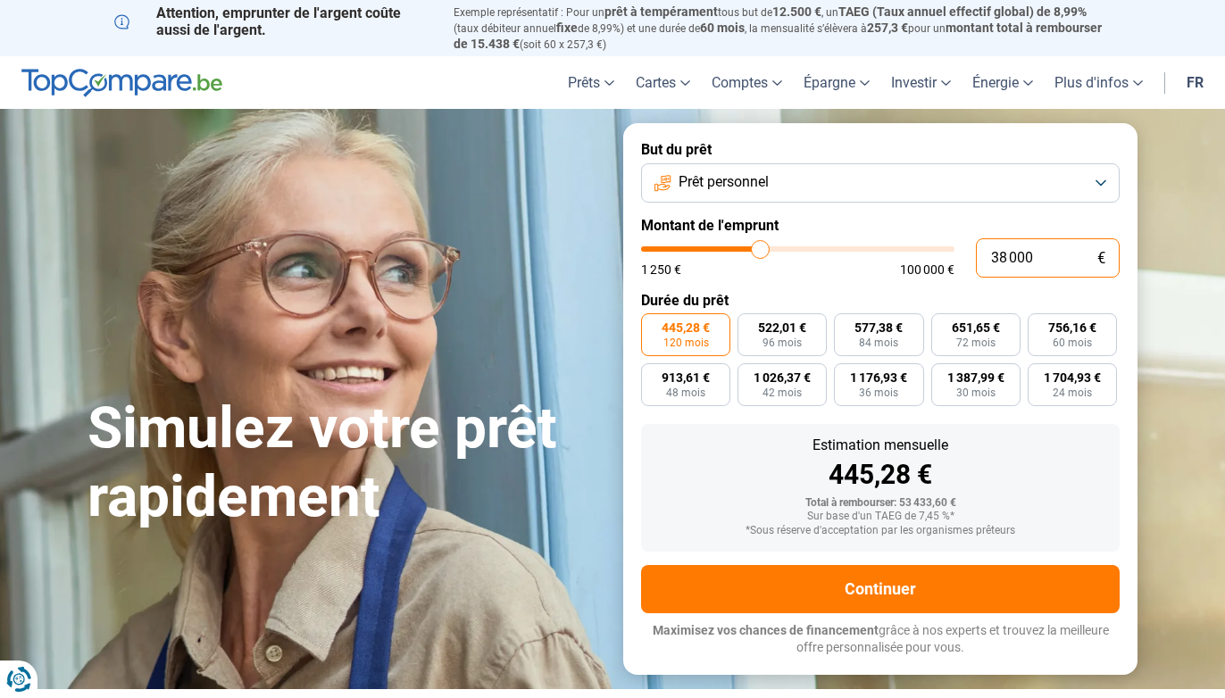
drag, startPoint x: 1043, startPoint y: 262, endPoint x: 957, endPoint y: 255, distance: 85.9
click at [957, 255] on div "38 000 € 1 250 € 100 000 €" at bounding box center [880, 257] width 479 height 39
type input "7"
type input "1250"
type input "75"
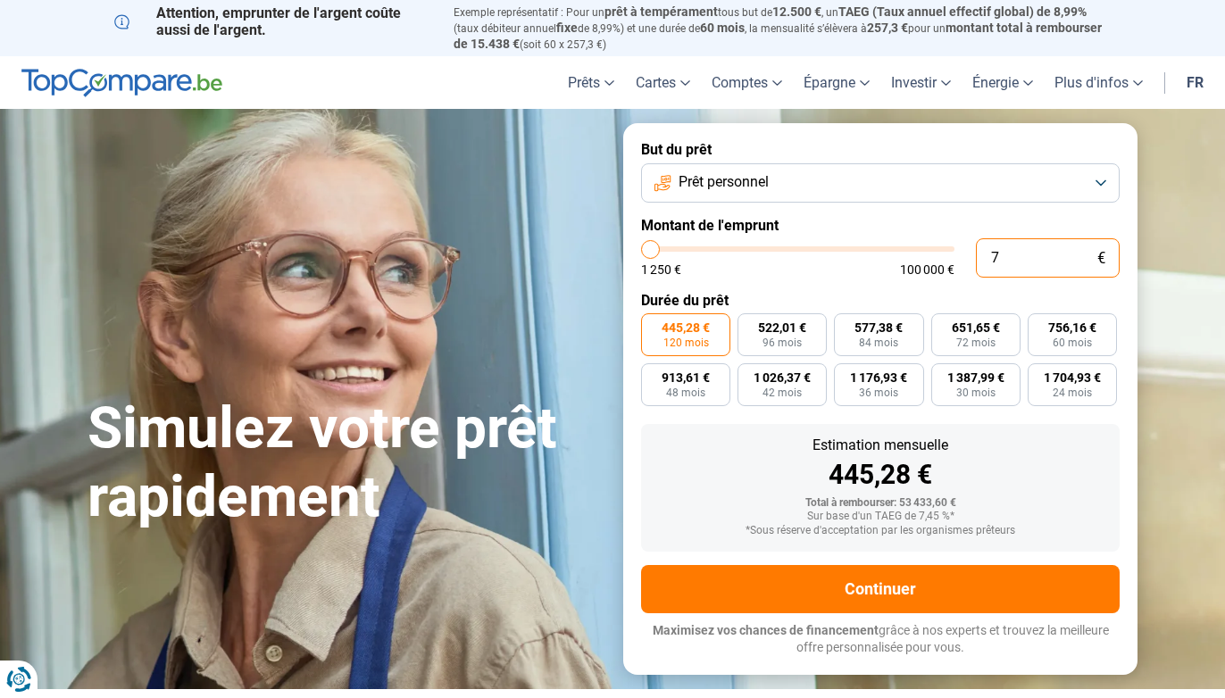
type input "1250"
type input "750"
type input "1250"
type input "7 500"
type input "7500"
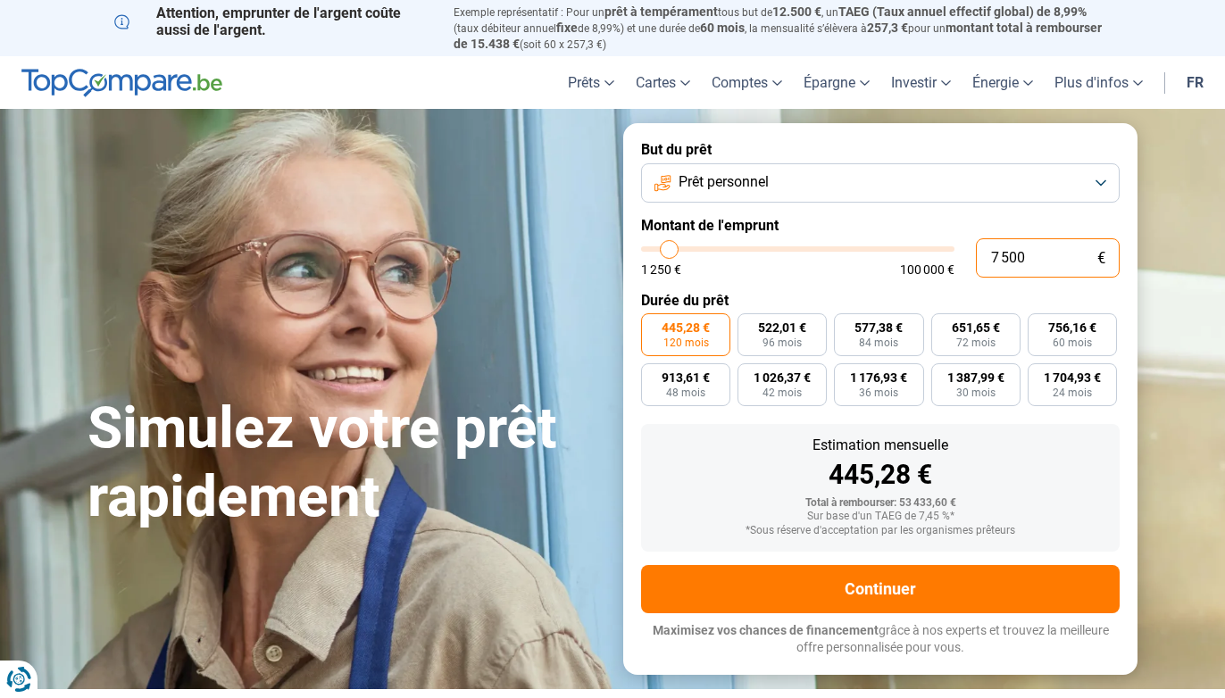
type input "75 000"
type input "75000"
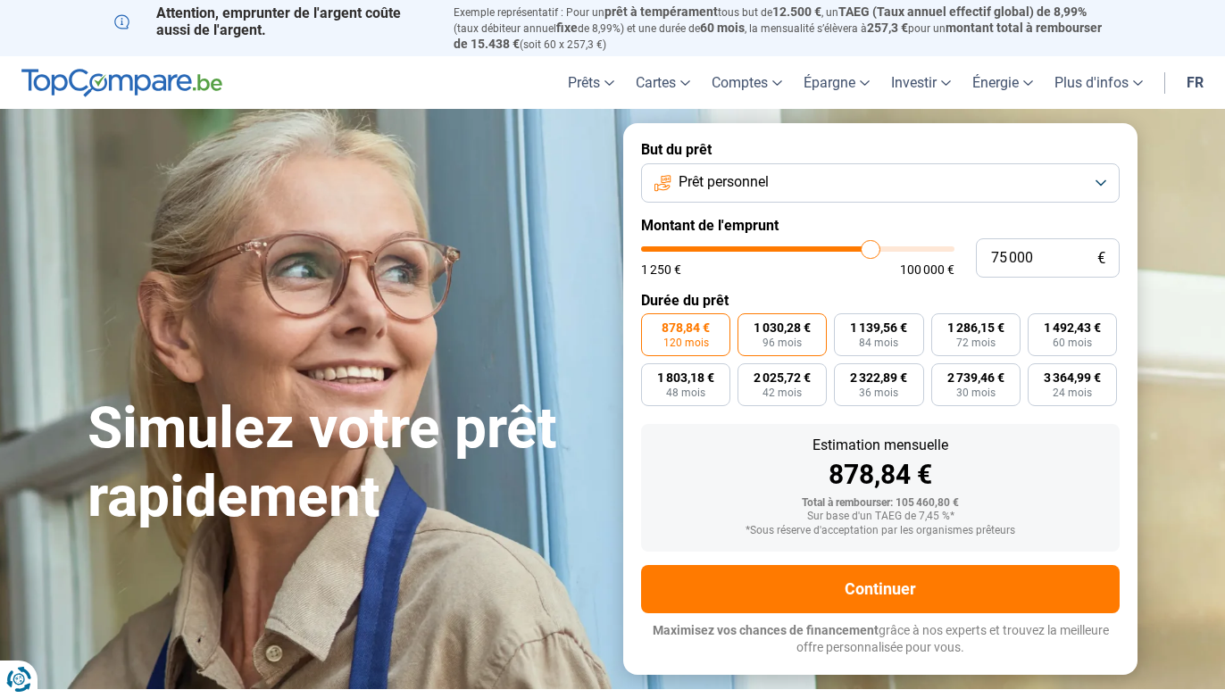
click at [779, 329] on span "1 030,28 €" at bounding box center [782, 327] width 57 height 13
click at [749, 325] on input "1 030,28 € 96 mois" at bounding box center [744, 319] width 12 height 12
radio input "true"
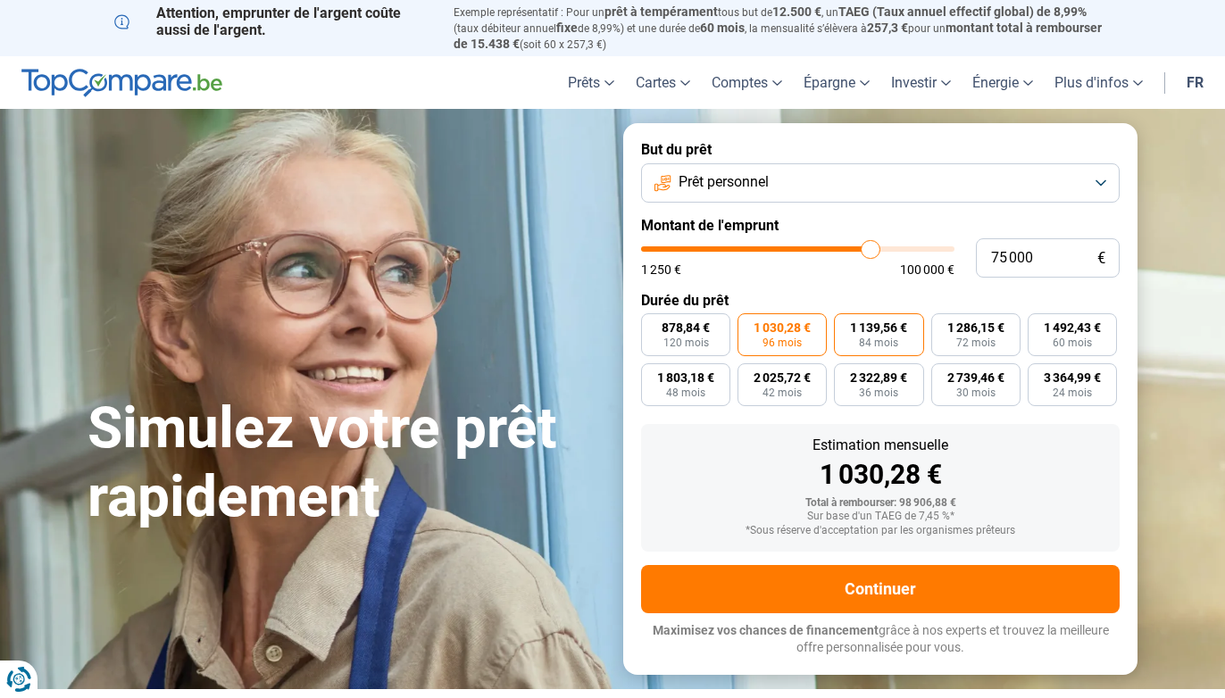
click at [884, 321] on span "1 139,56 €" at bounding box center [878, 327] width 57 height 13
click at [846, 319] on input "1 139,56 € 84 mois" at bounding box center [840, 319] width 12 height 12
radio input "true"
click at [896, 365] on label "2 322,89 € 36 mois" at bounding box center [878, 384] width 89 height 43
click at [846, 365] on input "2 322,89 € 36 mois" at bounding box center [840, 369] width 12 height 12
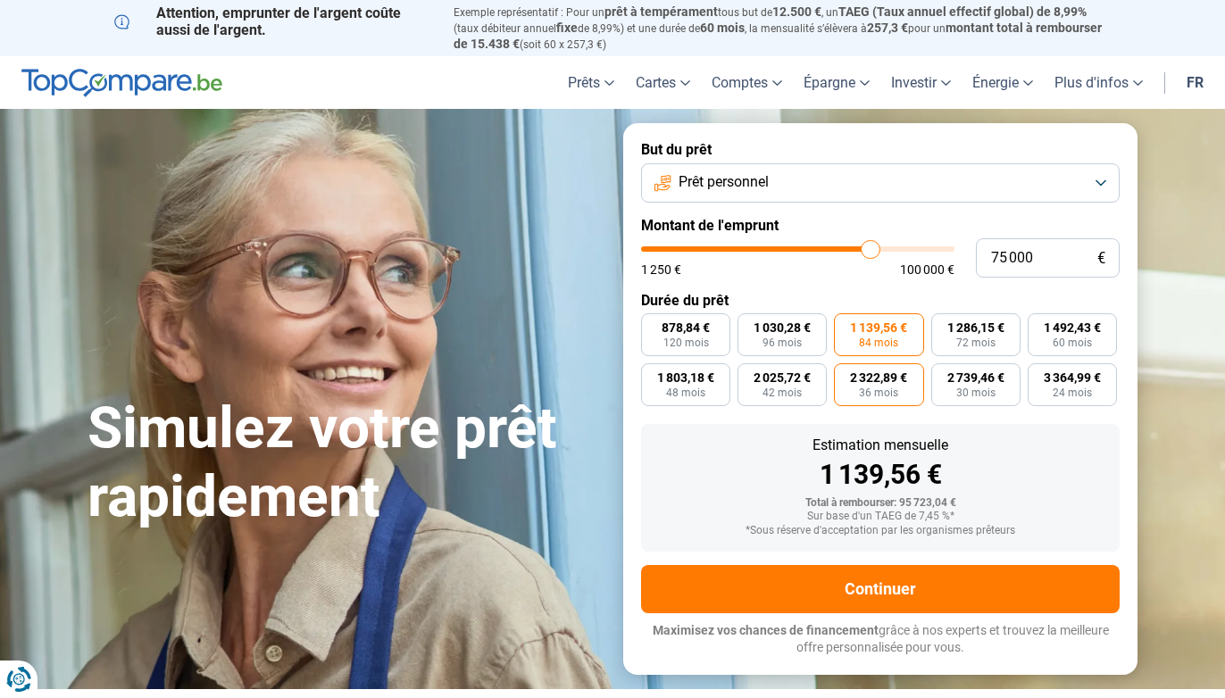
radio input "true"
click at [795, 328] on span "1 030,28 €" at bounding box center [782, 327] width 57 height 13
click at [749, 325] on input "1 030,28 € 96 mois" at bounding box center [744, 319] width 12 height 12
radio input "true"
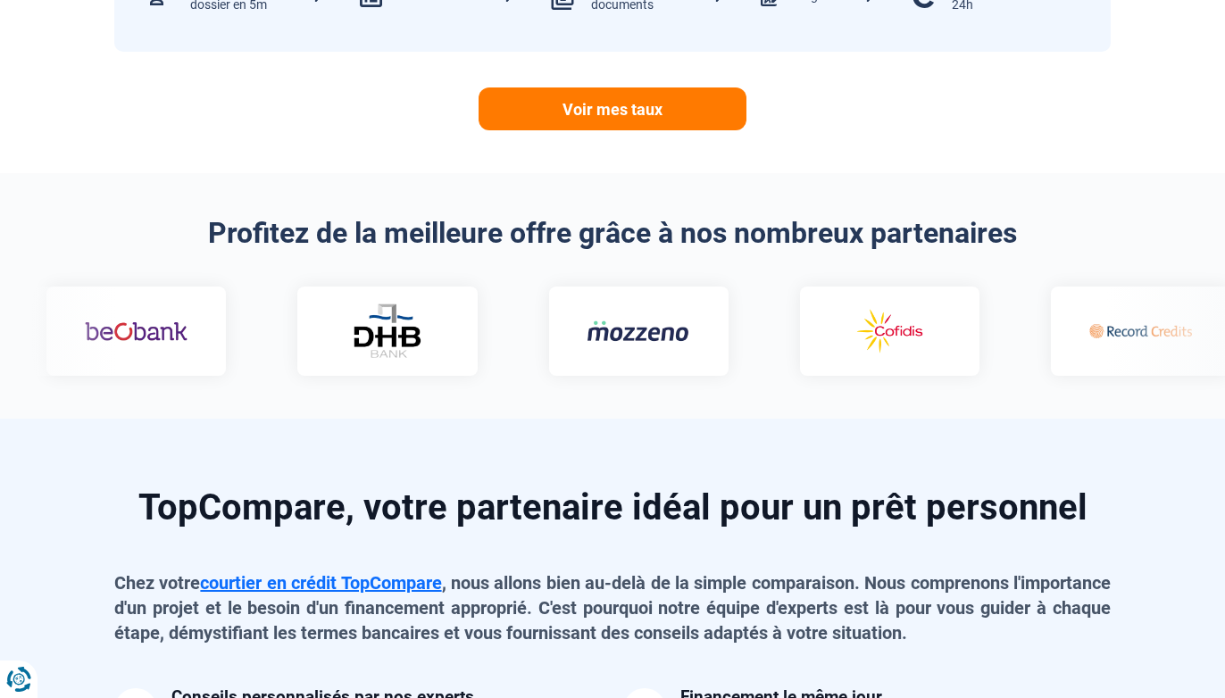
scroll to position [1009, 0]
